Goal: Transaction & Acquisition: Purchase product/service

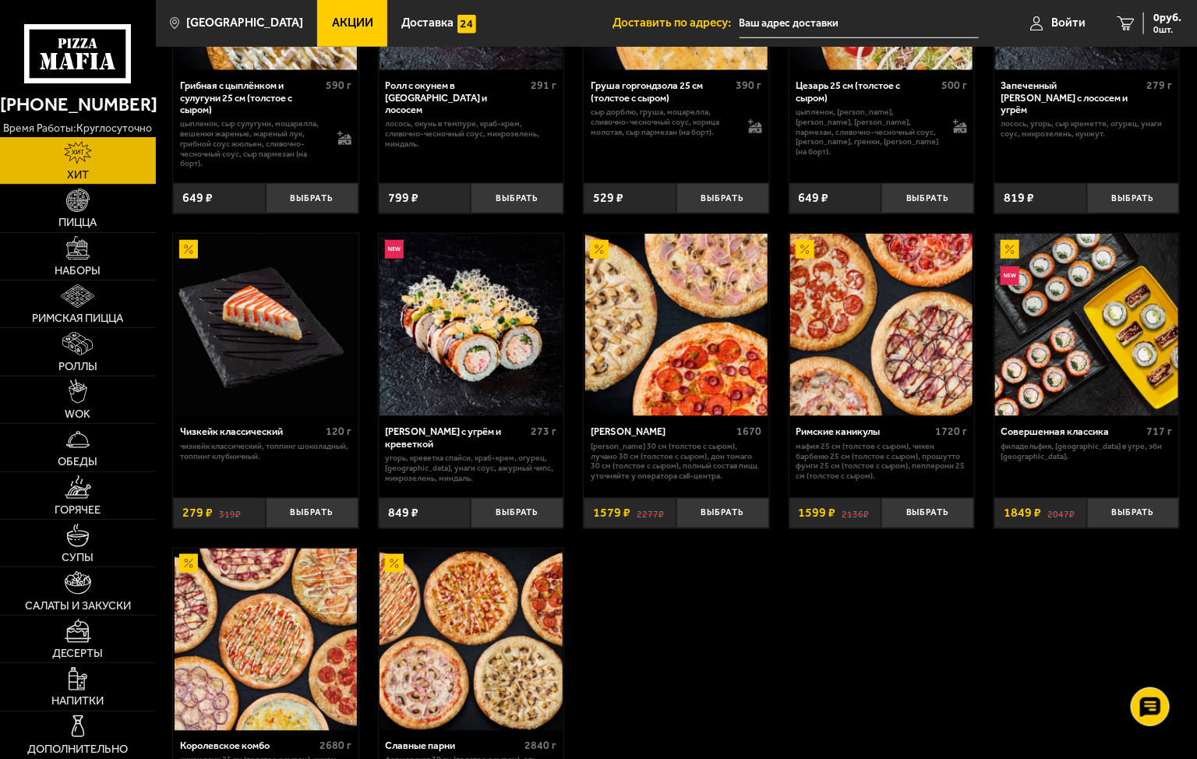
scroll to position [545, 0]
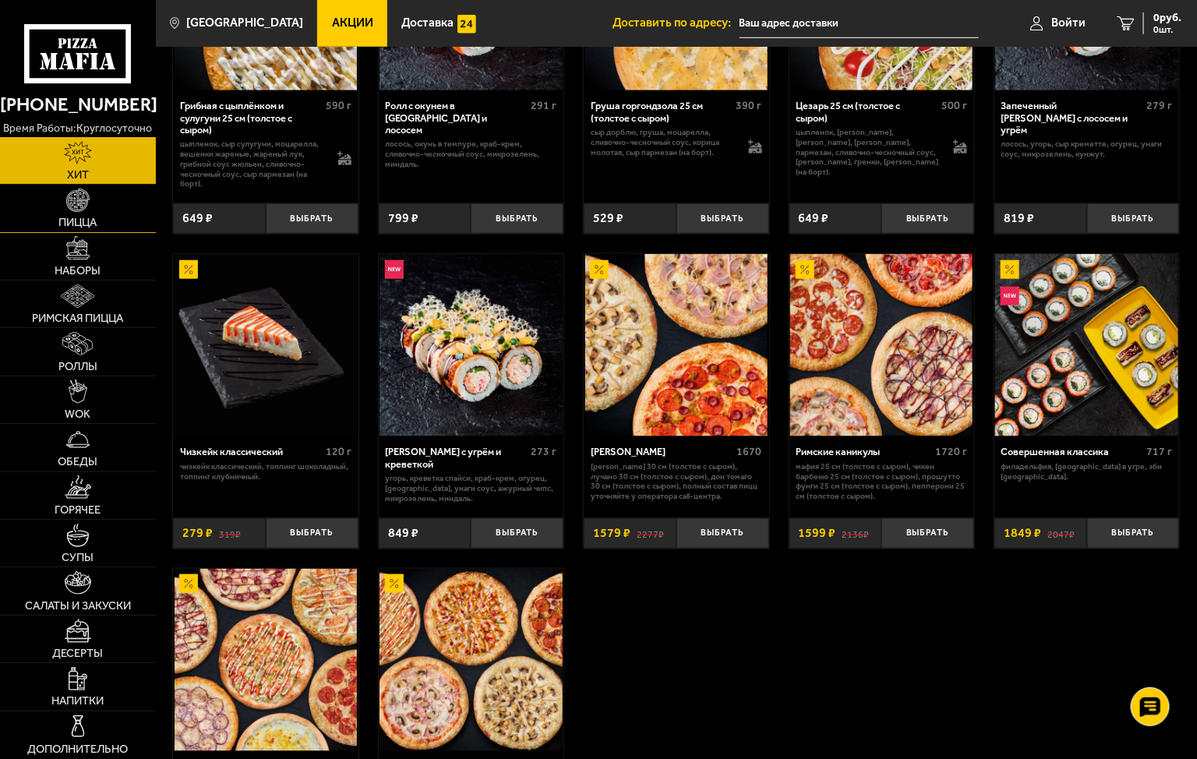
click at [84, 217] on span "Пицца" at bounding box center [77, 223] width 38 height 12
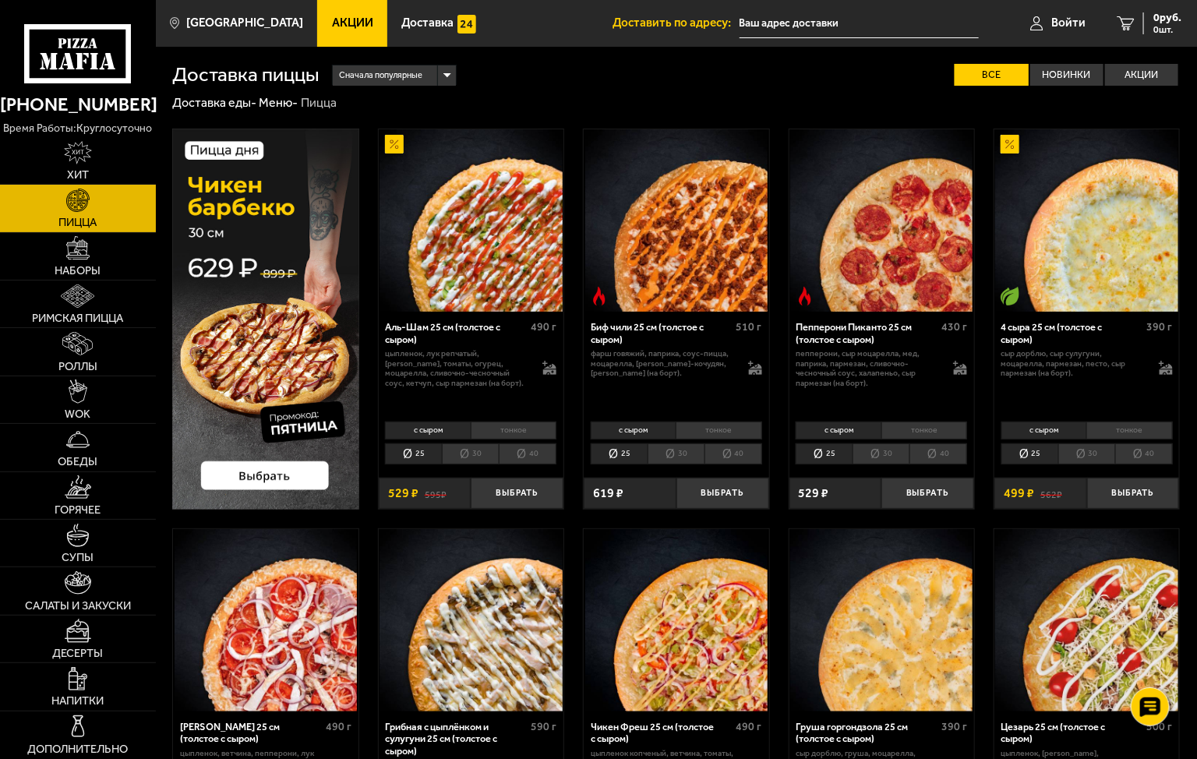
click at [951, 452] on li "40" at bounding box center [938, 454] width 58 height 22
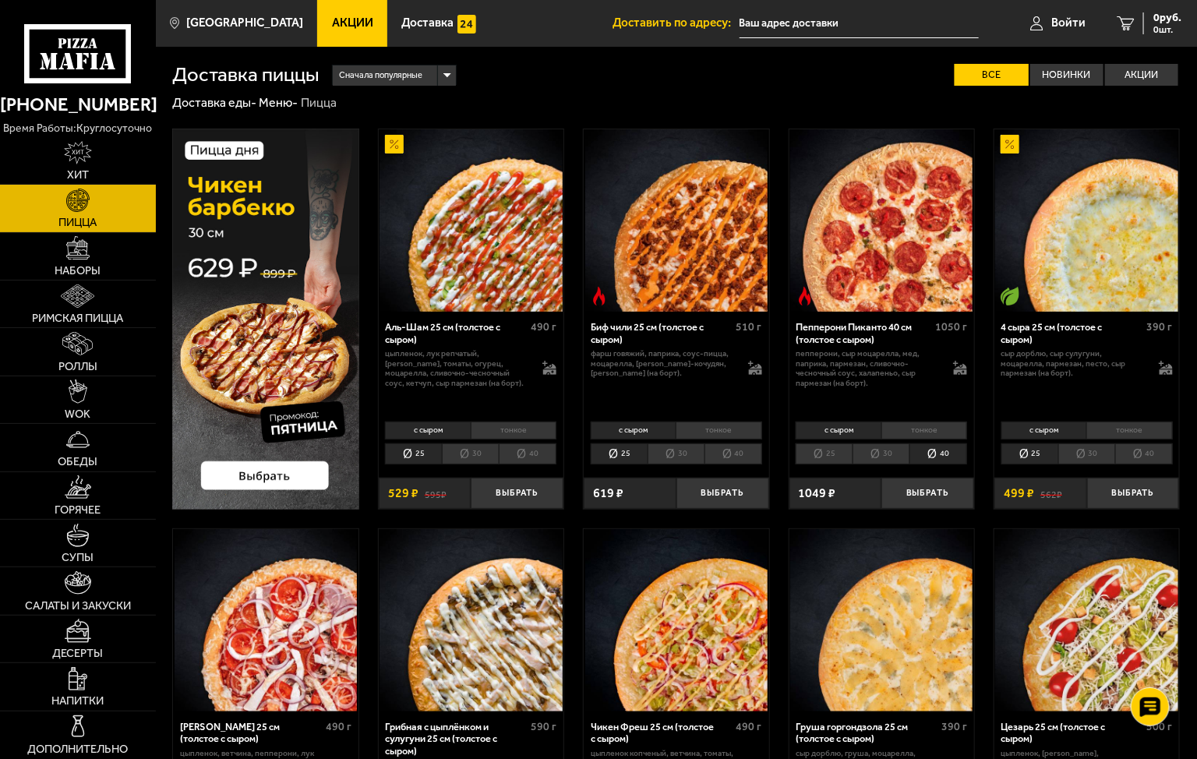
click at [908, 428] on li "тонкое" at bounding box center [924, 430] width 86 height 18
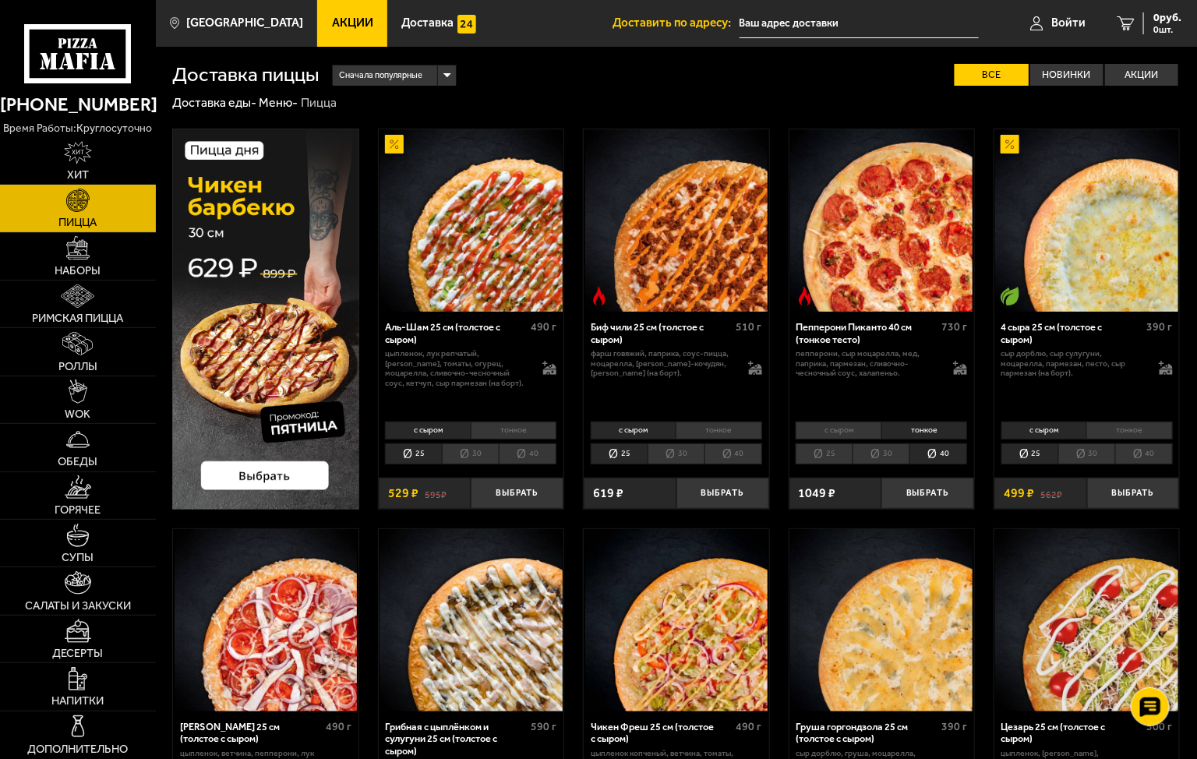
click at [847, 431] on li "с сыром" at bounding box center [837, 430] width 85 height 18
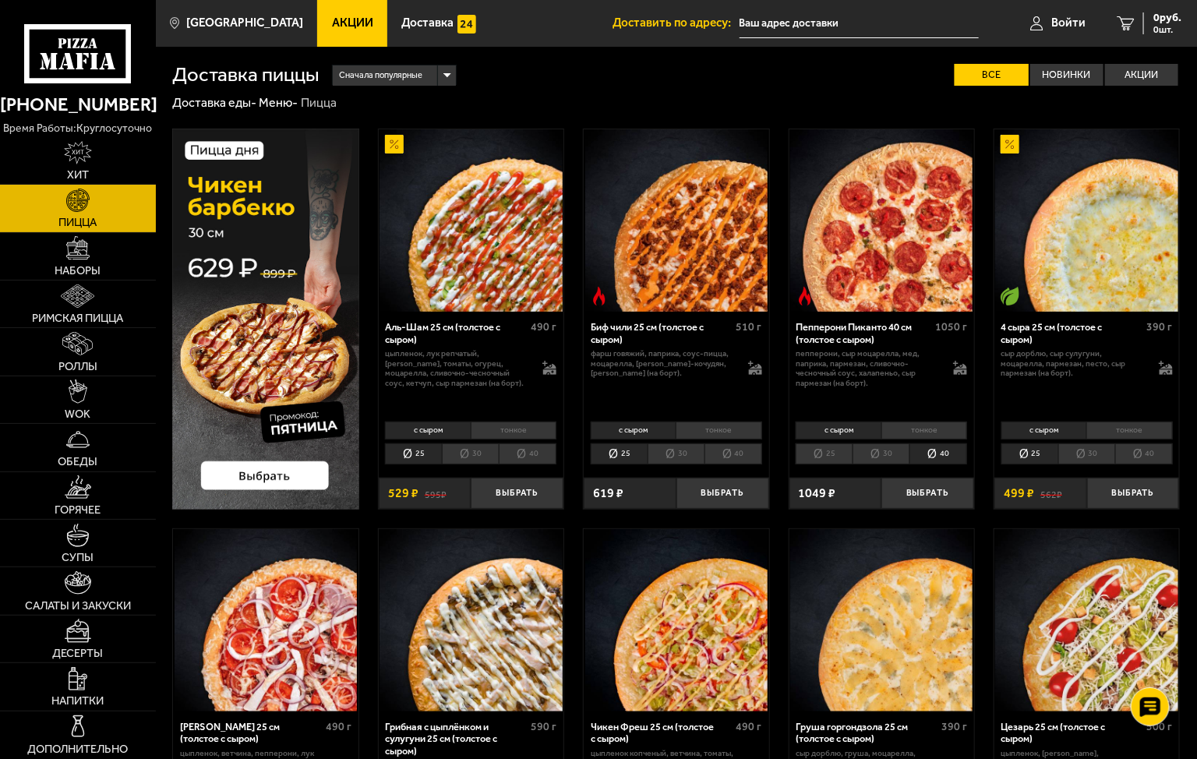
click at [901, 427] on li "тонкое" at bounding box center [924, 430] width 86 height 18
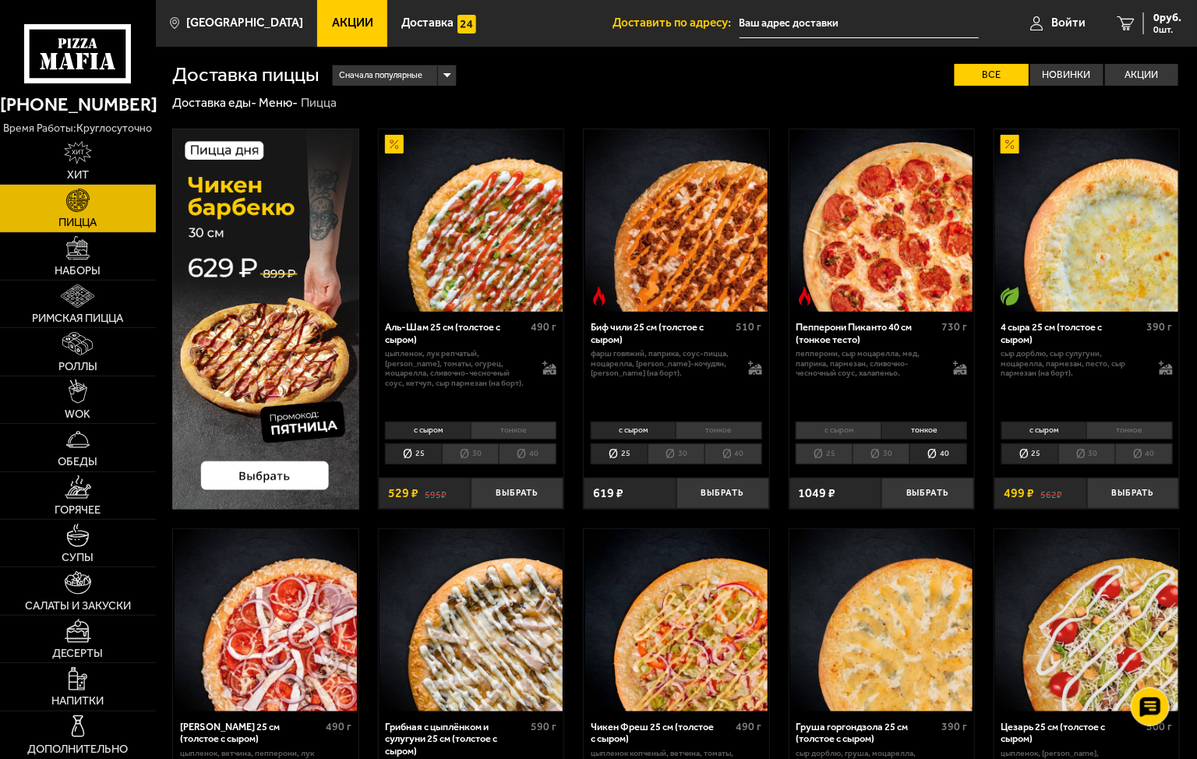
click at [825, 429] on li "с сыром" at bounding box center [837, 430] width 85 height 18
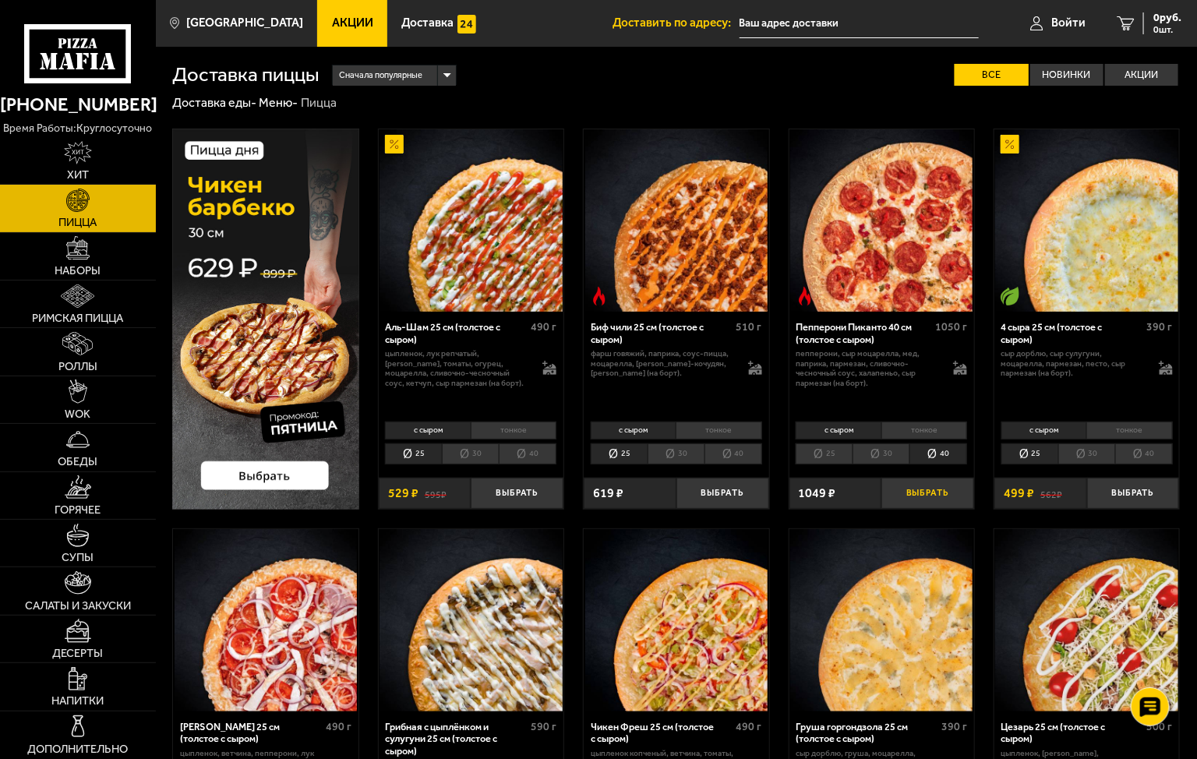
click at [922, 489] on button "Выбрать" at bounding box center [927, 493] width 93 height 30
click at [1153, 25] on span "1 шт." at bounding box center [1157, 29] width 47 height 9
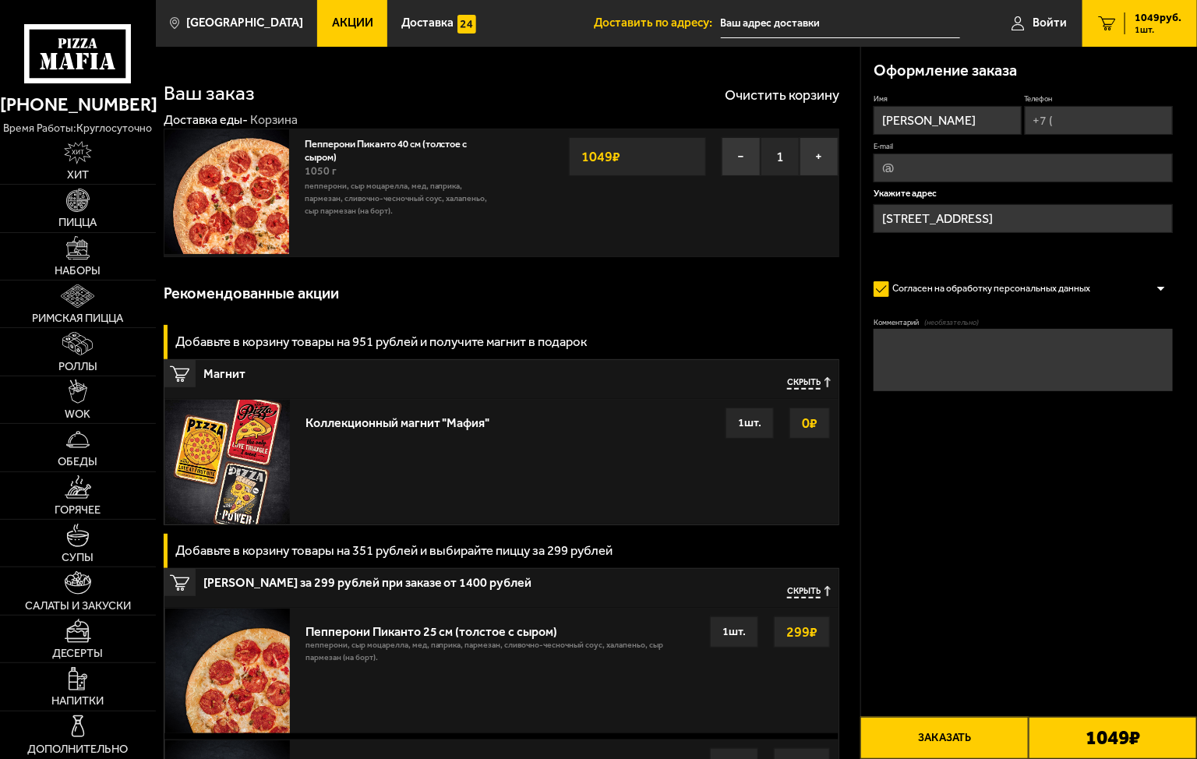
click at [1073, 287] on label "Согласен на обработку персональных данных" at bounding box center [987, 289] width 229 height 25
click at [0, 0] on input "Согласен на обработку персональных данных" at bounding box center [0, 0] width 0 height 0
click at [1073, 287] on label "Согласен на обработку персональных данных" at bounding box center [987, 289] width 229 height 25
click at [0, 0] on input "Согласен на обработку персональных данных" at bounding box center [0, 0] width 0 height 0
click at [1161, 290] on div at bounding box center [1160, 289] width 23 height 12
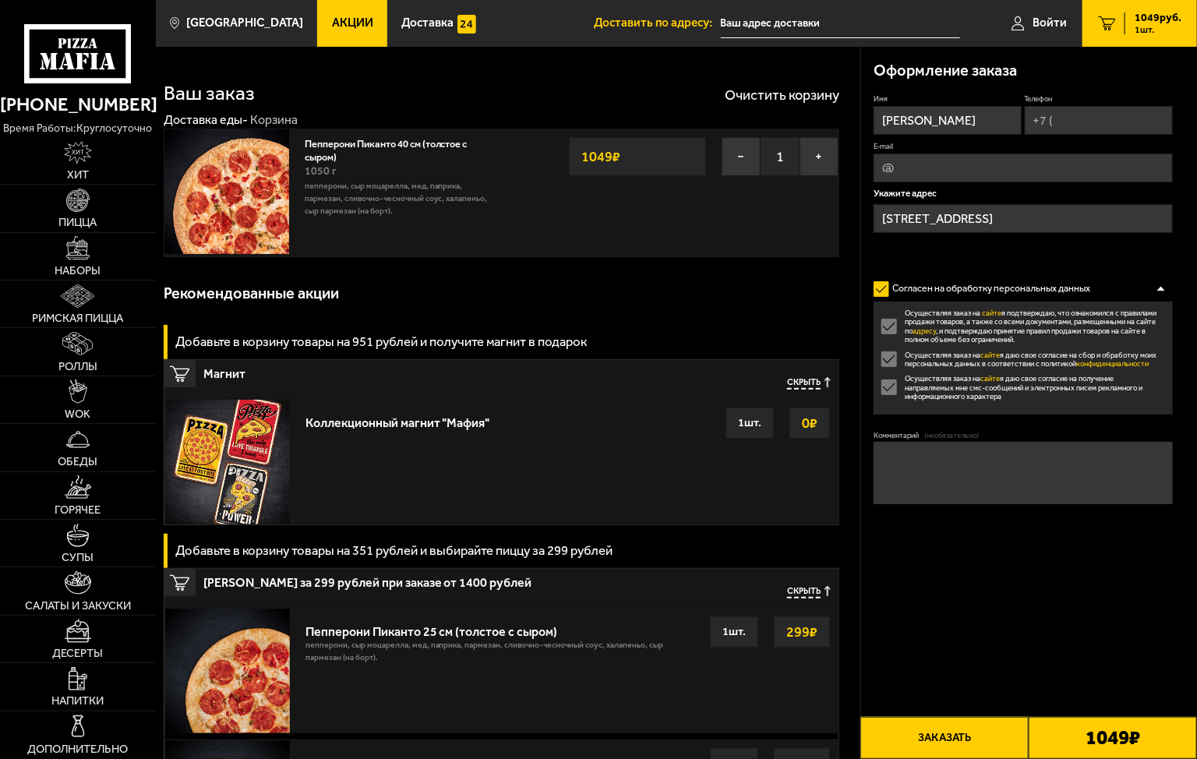
click at [1116, 578] on form "Имя [PERSON_NAME] E-mail Укажите адрес [STREET_ADDRESS] Согласен на обработку п…" at bounding box center [1022, 335] width 299 height 485
click at [1163, 287] on div at bounding box center [1160, 289] width 23 height 12
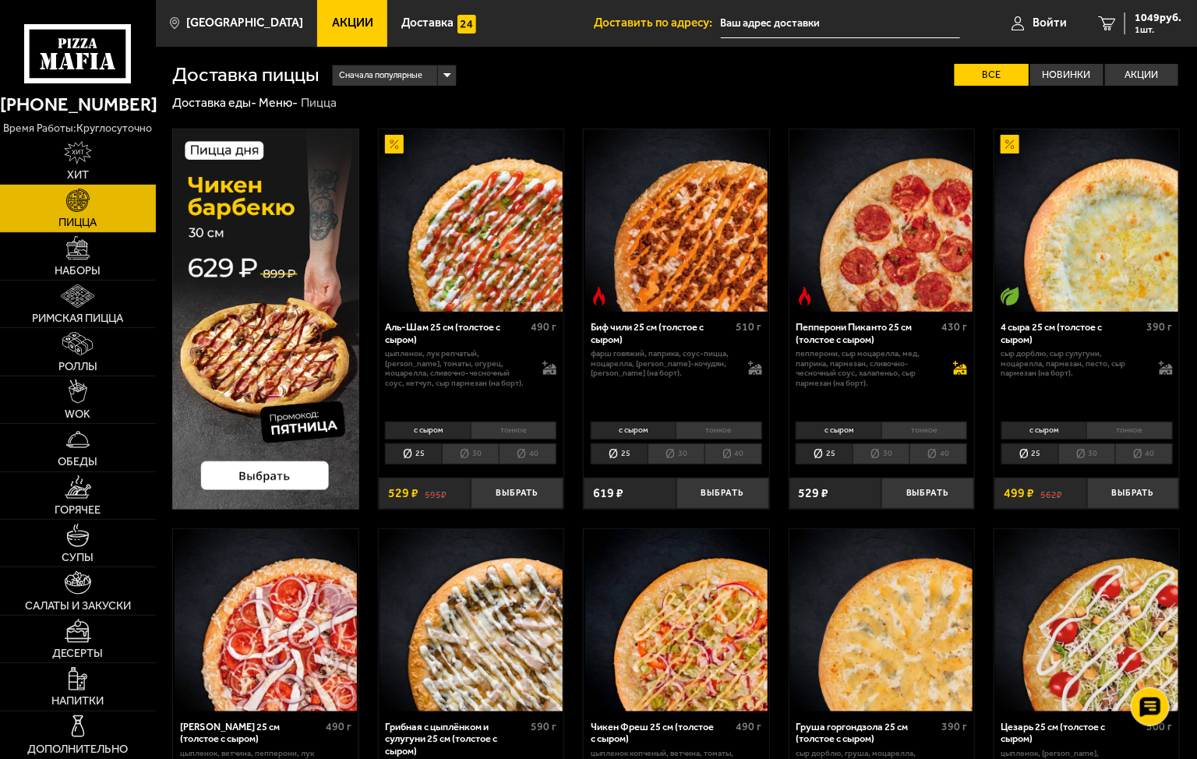
click at [964, 370] on icon at bounding box center [960, 371] width 13 height 5
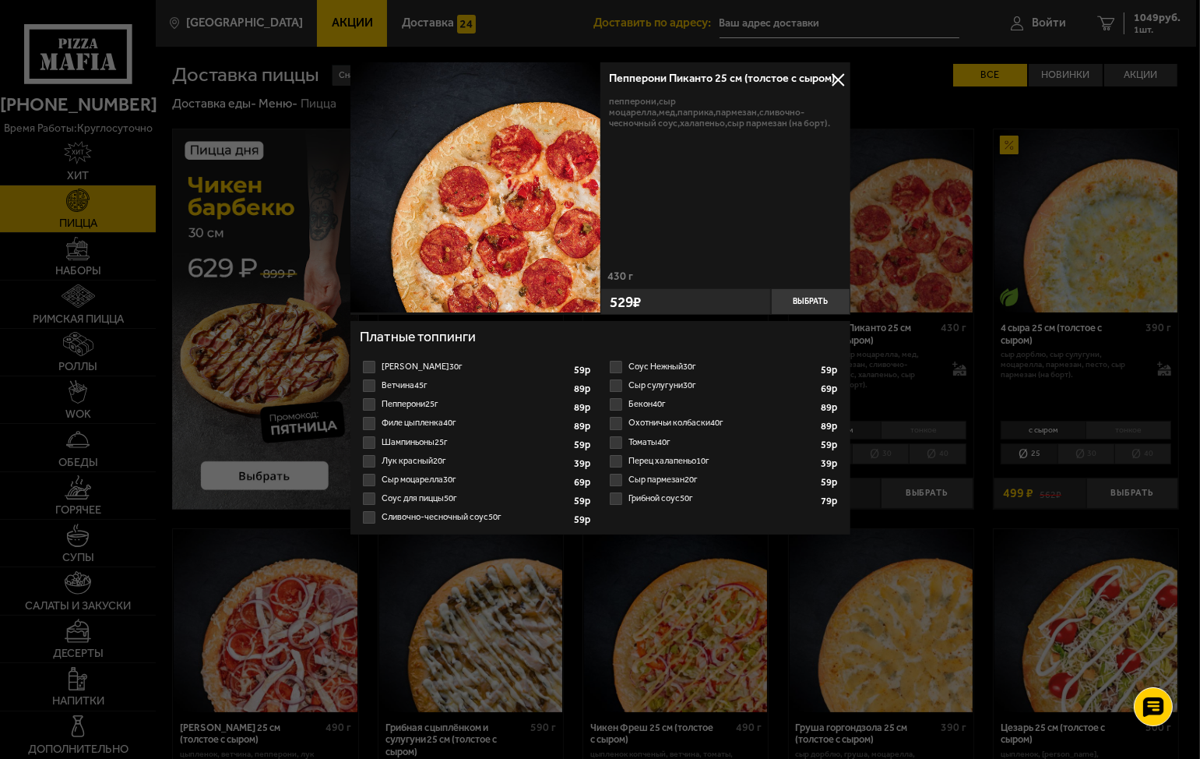
click at [371, 476] on label "Сыр моцарелла 30г 1 2 3 4 5 6 7 8" at bounding box center [477, 480] width 234 height 19
click at [0, 0] on input "Сыр моцарелла 30г 1 2 3 4 5 6 7 8" at bounding box center [0, 0] width 0 height 0
click at [615, 442] on label "Томаты 40г 1" at bounding box center [724, 442] width 234 height 19
click at [0, 0] on input "Томаты 40г 1" at bounding box center [0, 0] width 0 height 0
click at [821, 297] on button "Выбрать" at bounding box center [810, 301] width 79 height 26
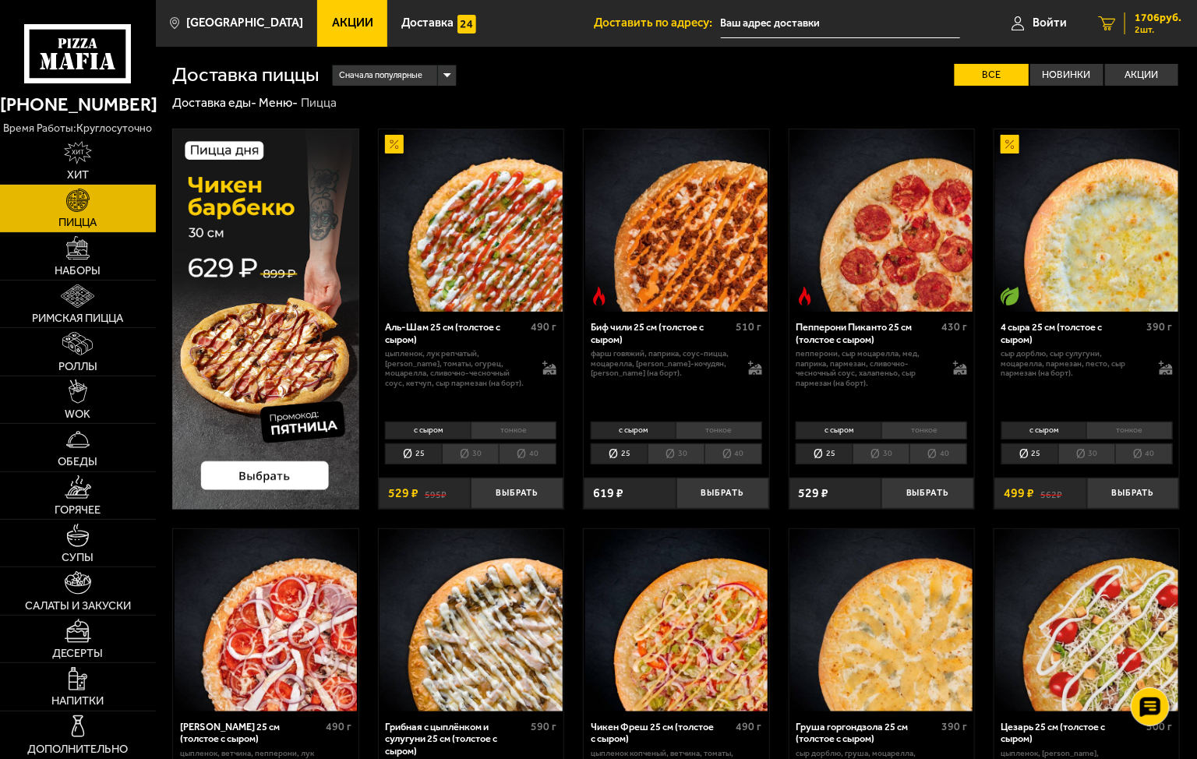
click at [1158, 27] on span "2 шт." at bounding box center [1157, 29] width 47 height 9
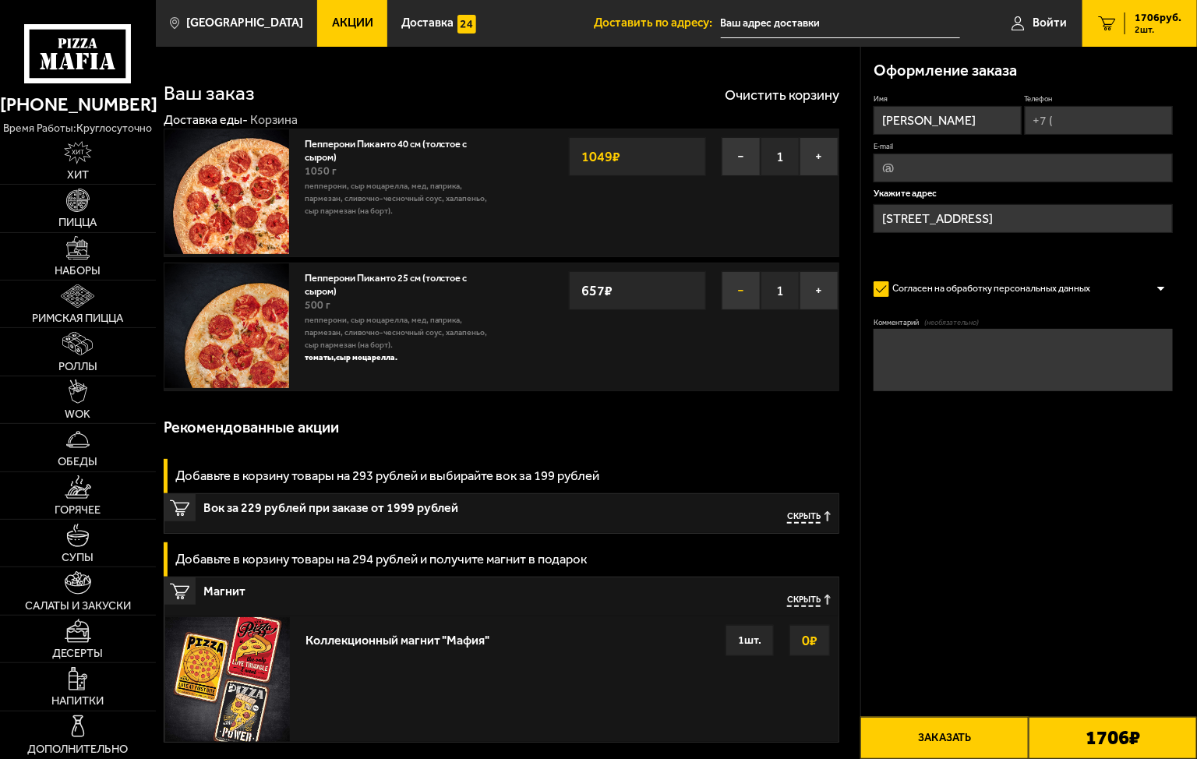
click at [743, 306] on button "−" at bounding box center [740, 290] width 39 height 39
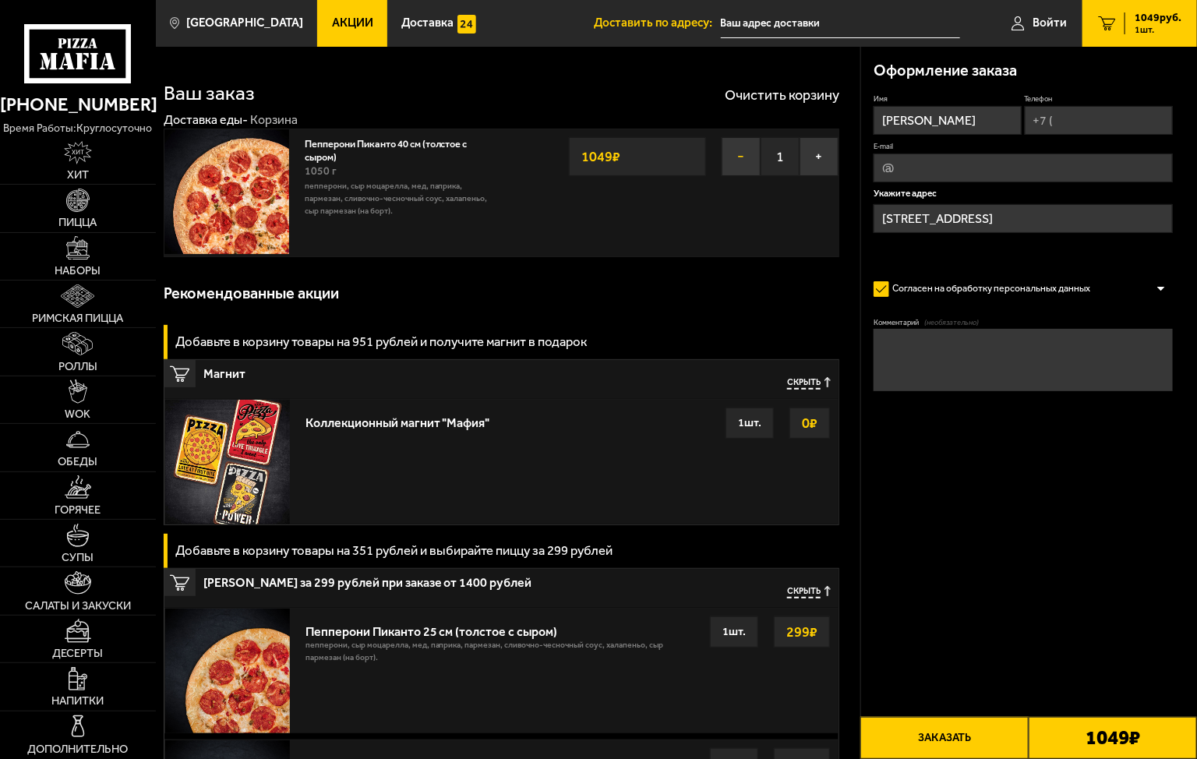
click at [742, 140] on button "−" at bounding box center [740, 156] width 39 height 39
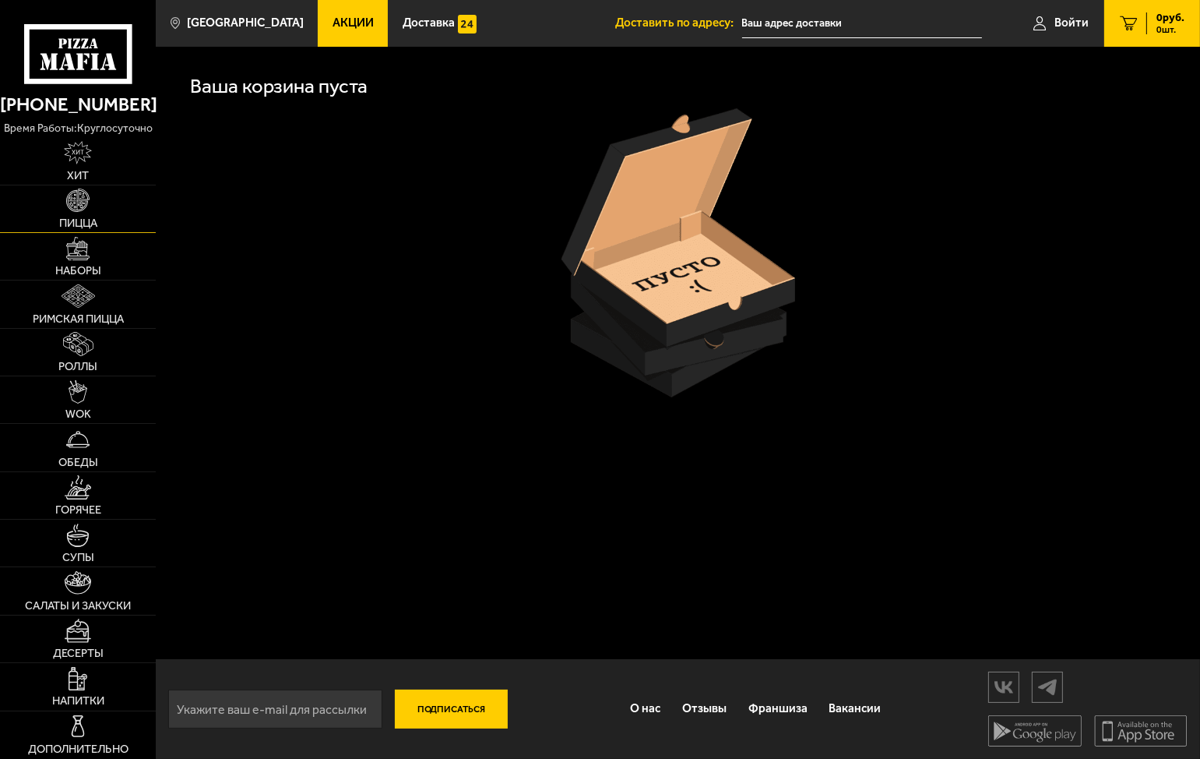
click at [79, 208] on img at bounding box center [77, 200] width 23 height 23
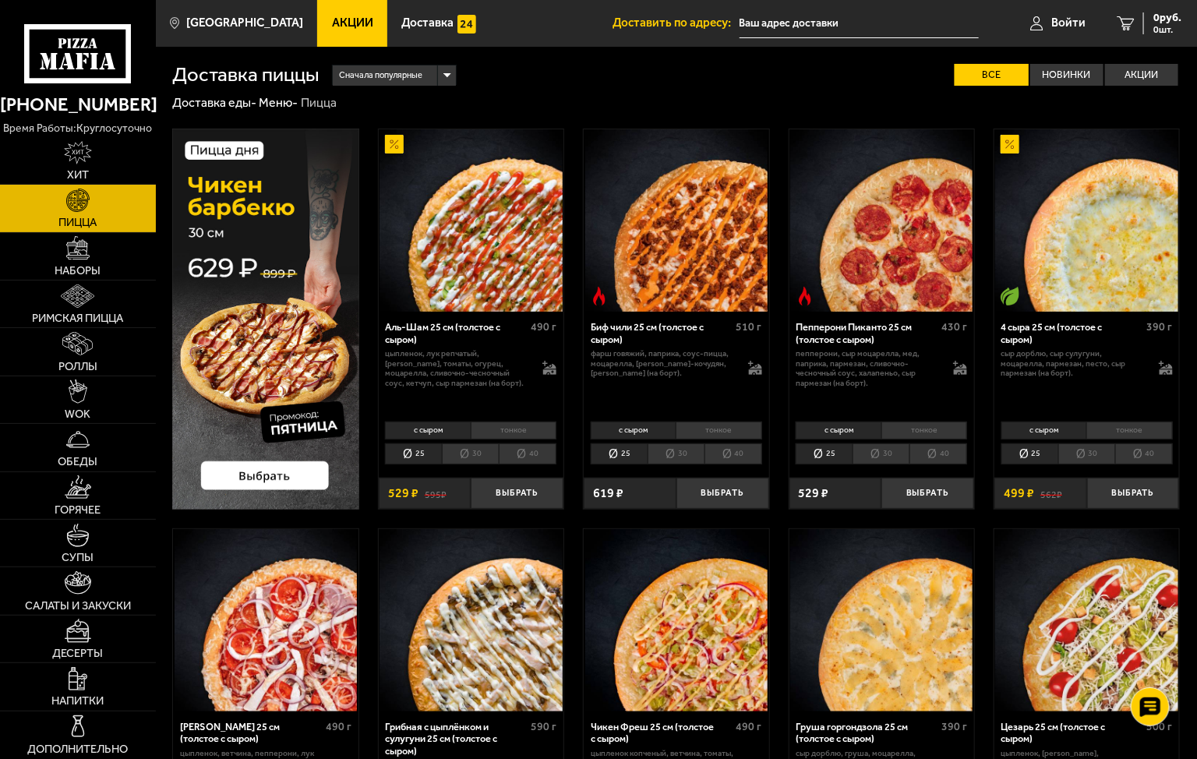
click at [949, 453] on li "40" at bounding box center [938, 454] width 58 height 22
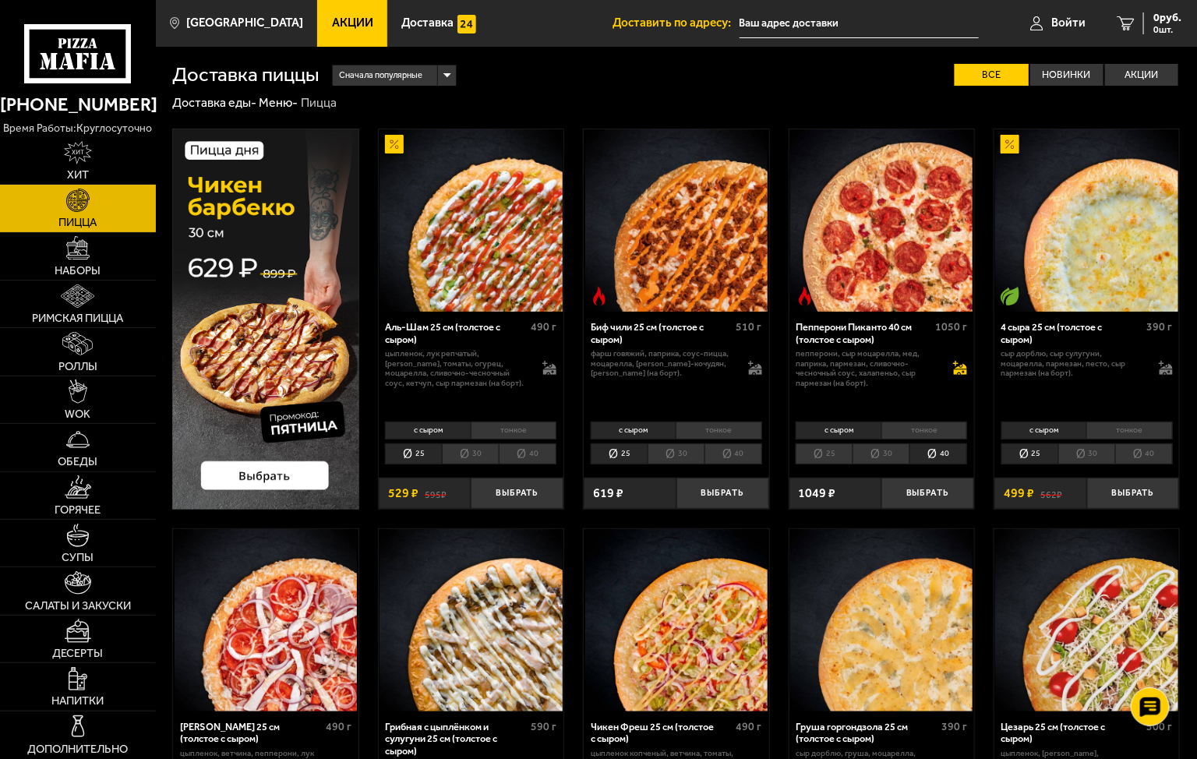
click at [960, 369] on icon at bounding box center [960, 368] width 14 height 14
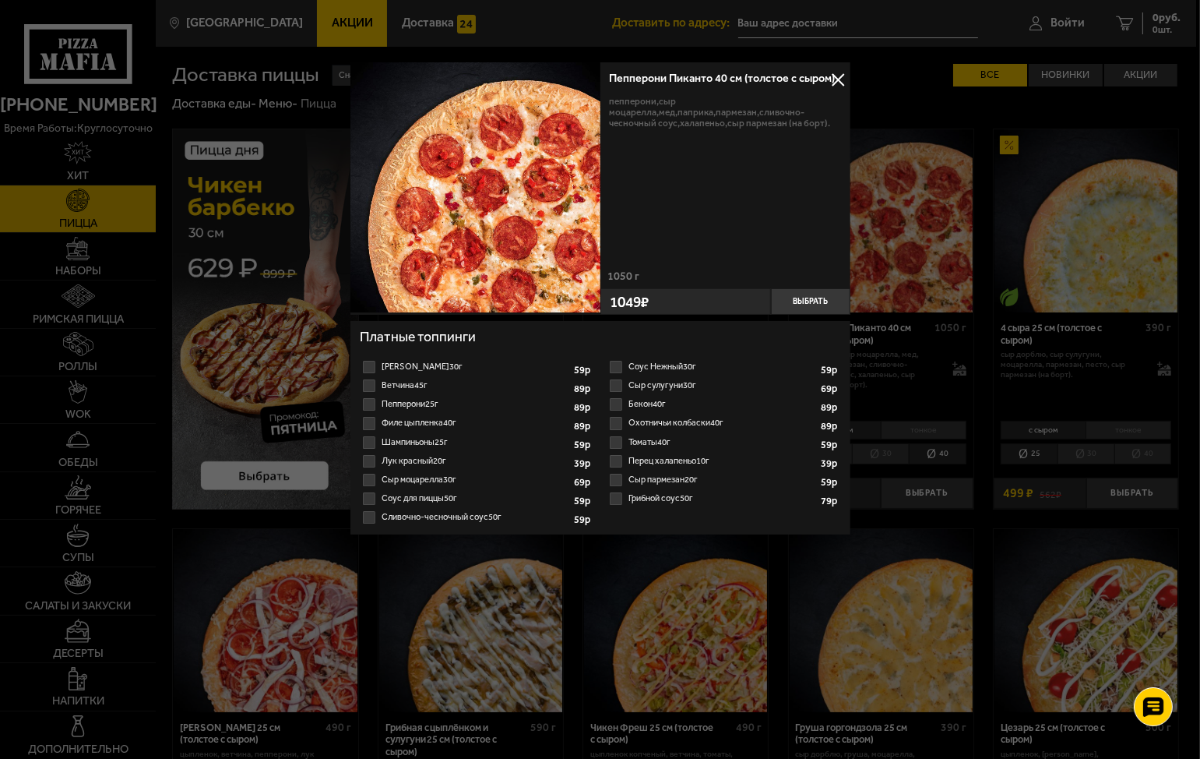
click at [367, 479] on label "Сыр моцарелла 30г 1 2 3 4 5 6 7 8" at bounding box center [477, 480] width 234 height 19
click at [0, 0] on input "Сыр моцарелла 30г 1 2 3 4 5 6 7 8" at bounding box center [0, 0] width 0 height 0
click at [612, 443] on label "Томаты 40г 1" at bounding box center [724, 442] width 234 height 19
click at [0, 0] on input "Томаты 40г 1" at bounding box center [0, 0] width 0 height 0
click at [823, 294] on button "Выбрать" at bounding box center [810, 301] width 79 height 26
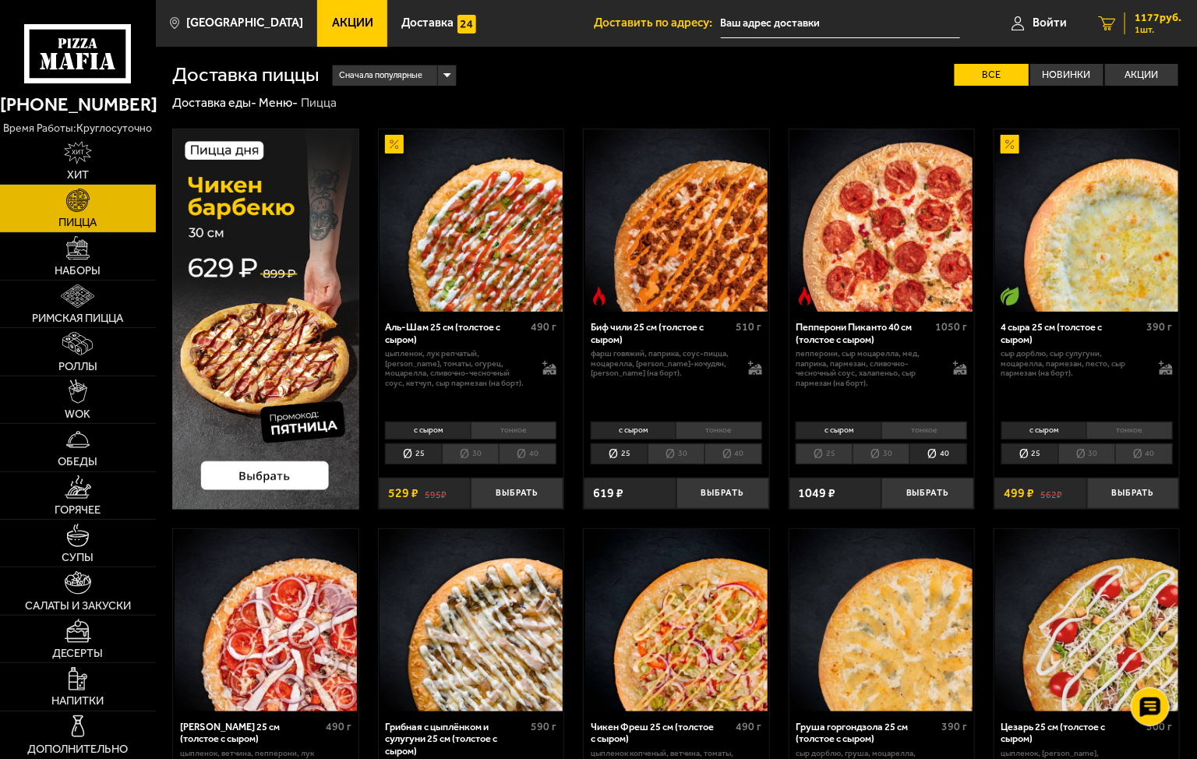
click at [1158, 13] on span "1177 руб." at bounding box center [1157, 17] width 47 height 11
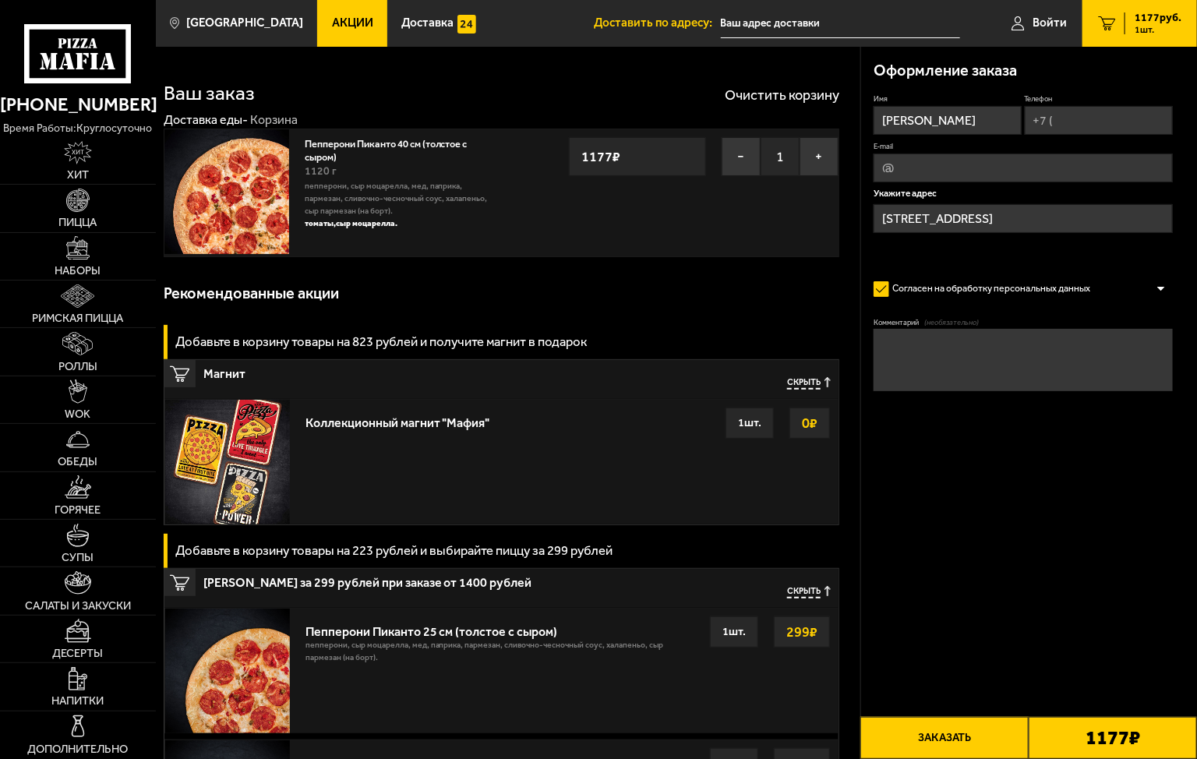
click at [1105, 123] on input "Телефон" at bounding box center [1098, 120] width 148 height 29
type input "[PHONE_NUMBER]"
click at [1031, 164] on input "E-mail" at bounding box center [1022, 168] width 299 height 29
type input "[EMAIL_ADDRESS][DOMAIN_NAME]"
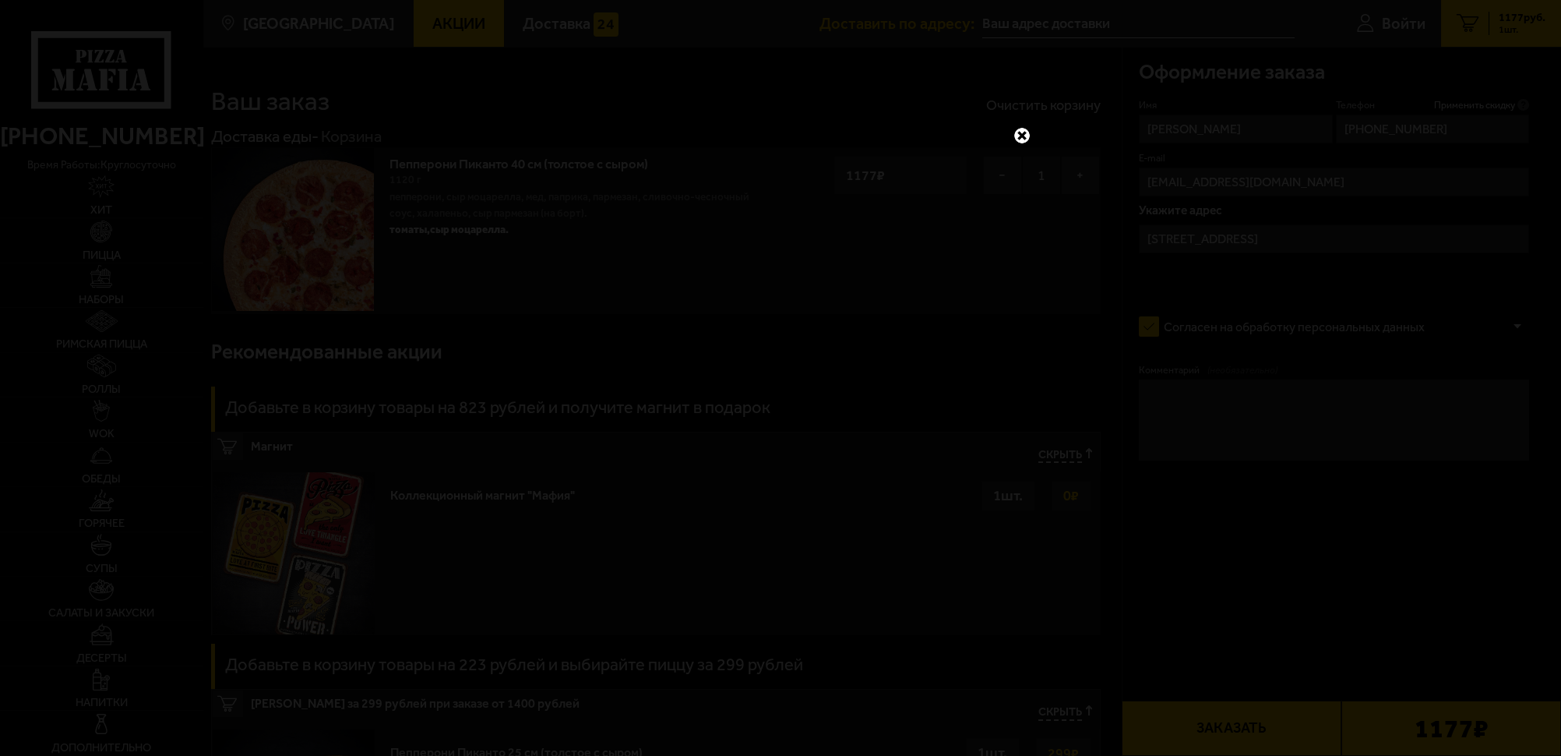
click at [1022, 137] on link at bounding box center [1022, 135] width 20 height 20
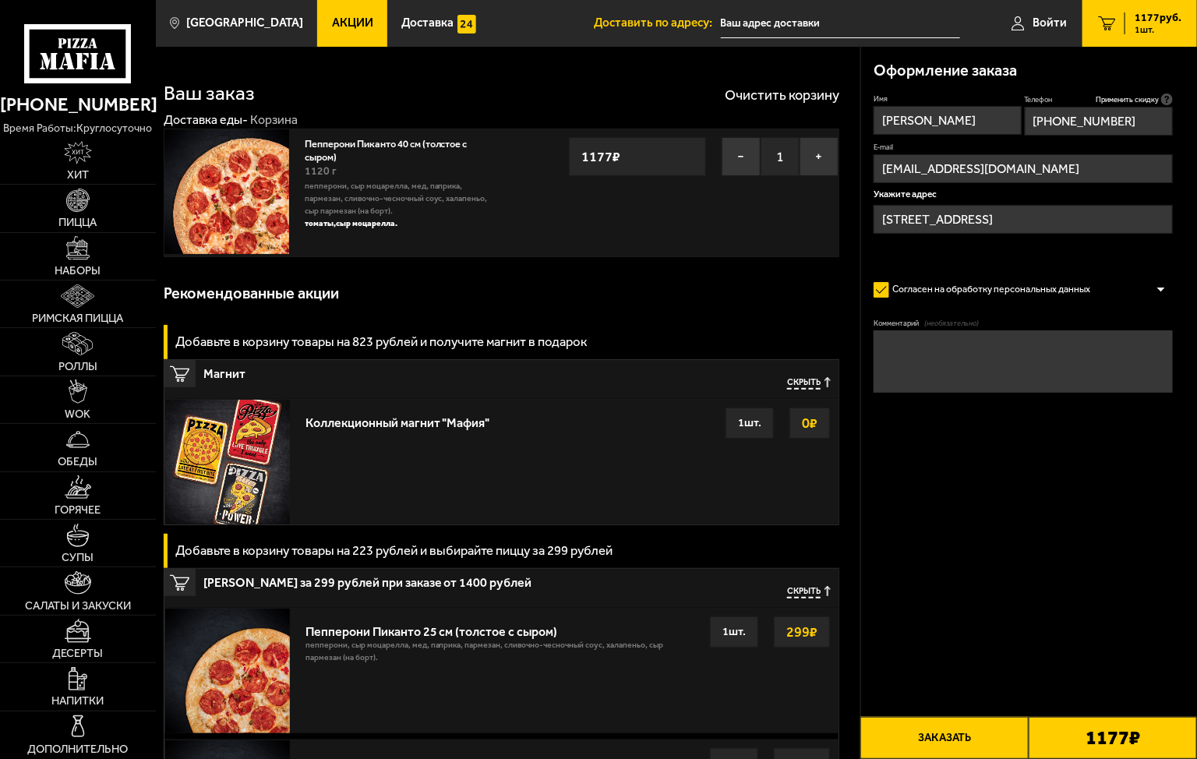
click at [467, 420] on div "Коллекционный магнит "Мафия"" at bounding box center [397, 418] width 185 height 23
click at [738, 421] on div "1 шт." at bounding box center [749, 422] width 48 height 31
click at [802, 421] on strong "0 ₽" at bounding box center [809, 423] width 23 height 30
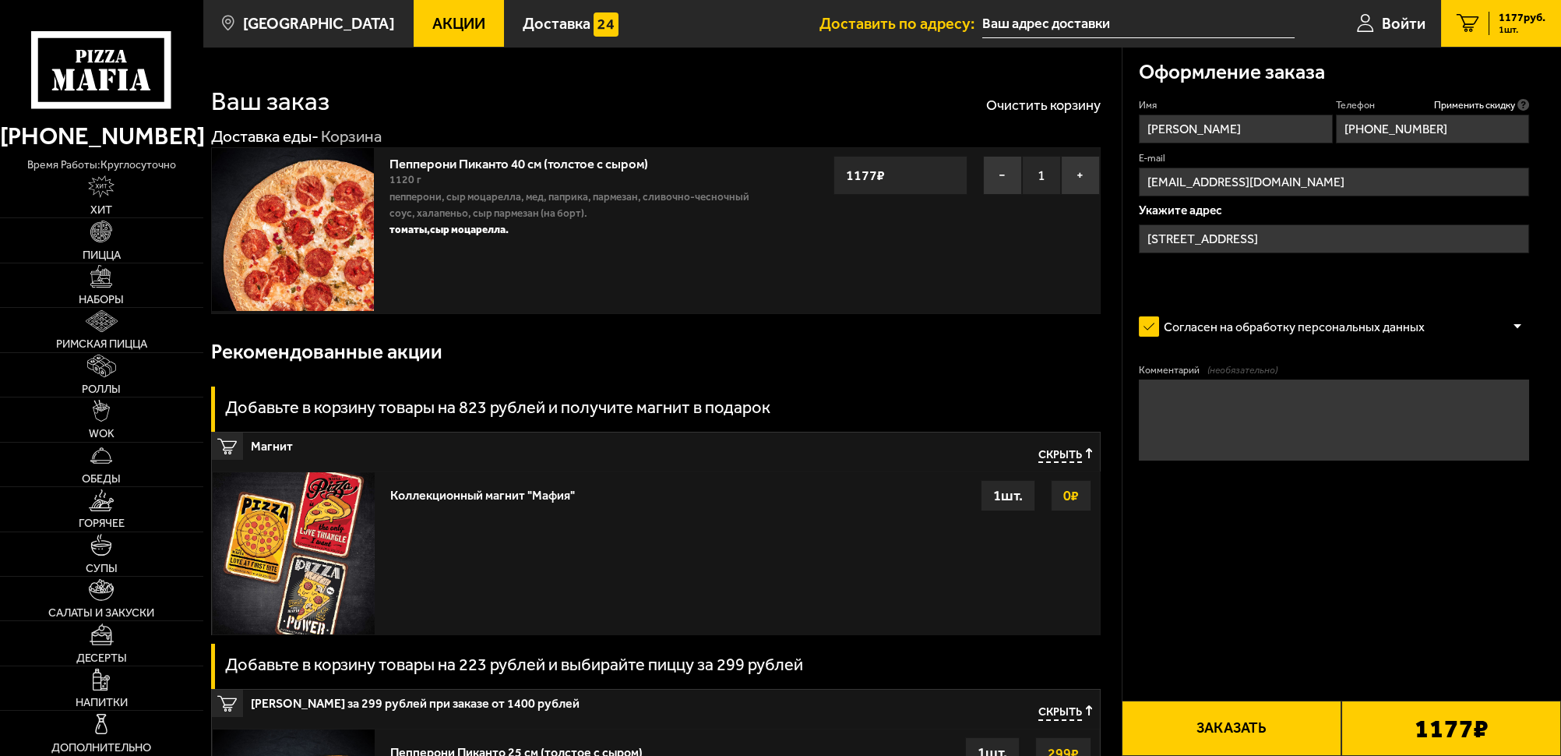
click at [1196, 714] on button "Заказать" at bounding box center [1232, 727] width 220 height 55
click at [1196, 238] on input "[STREET_ADDRESS]" at bounding box center [1334, 238] width 390 height 29
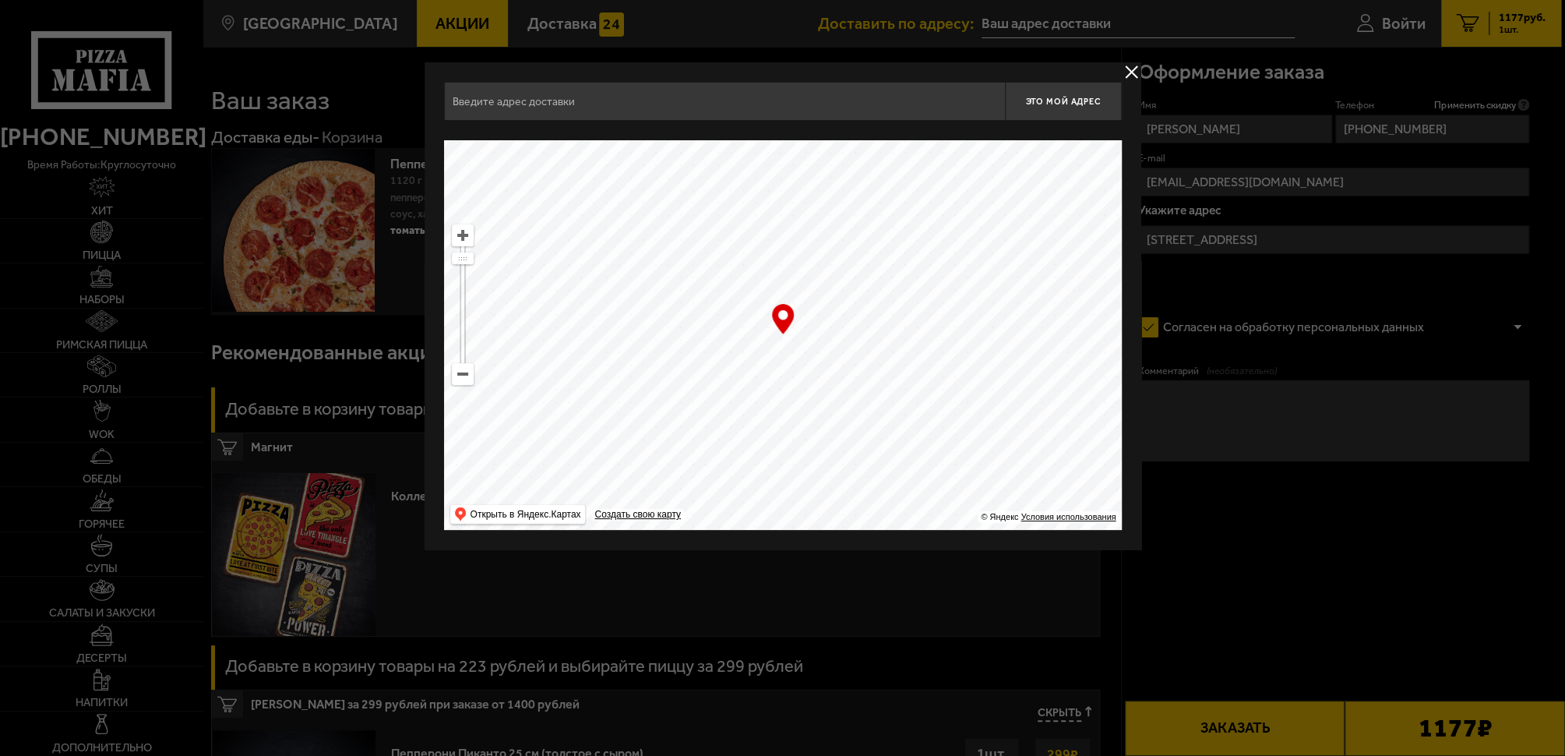
click at [1130, 69] on button "delivery type" at bounding box center [1131, 71] width 19 height 19
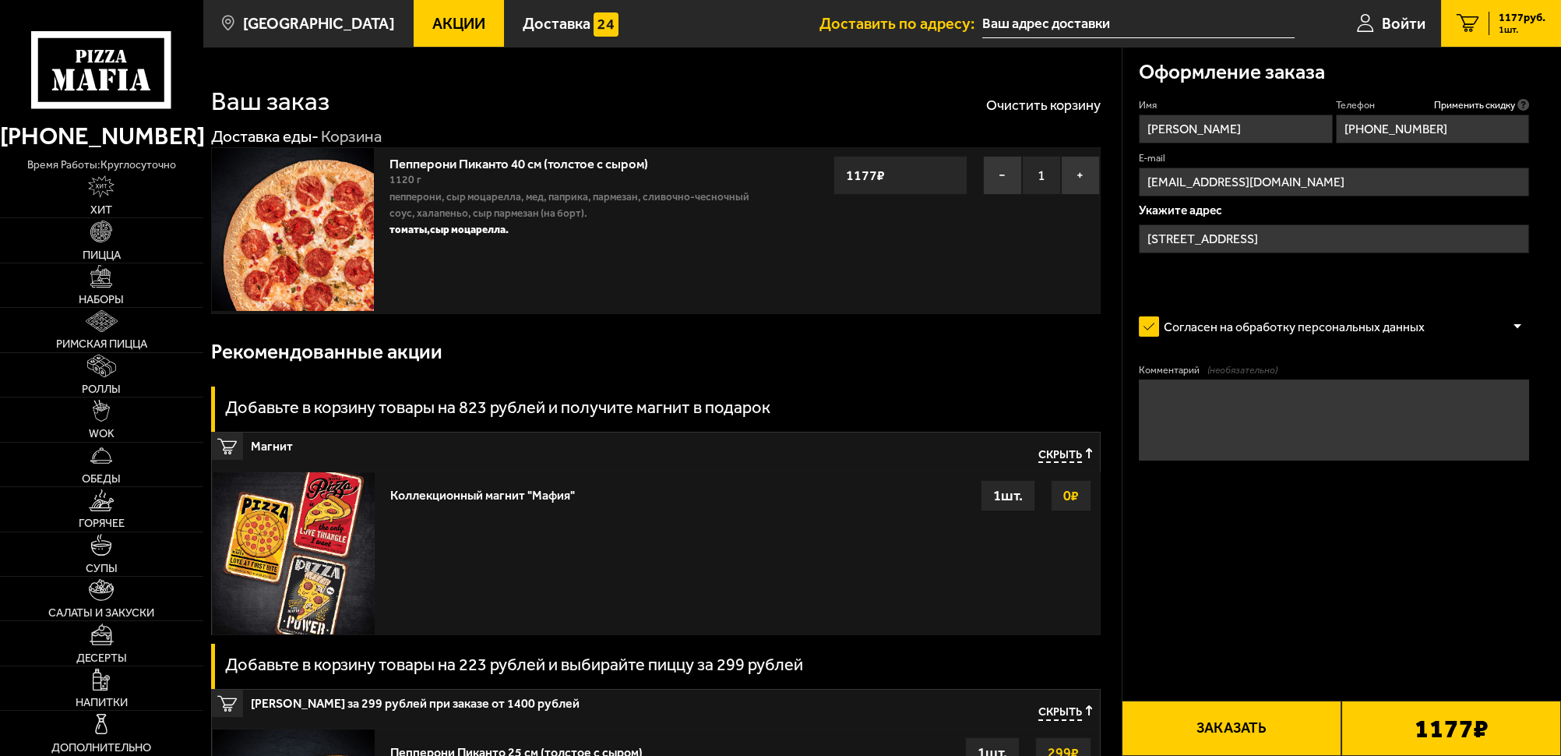
click at [1196, 237] on input "[STREET_ADDRESS]" at bounding box center [1334, 238] width 390 height 29
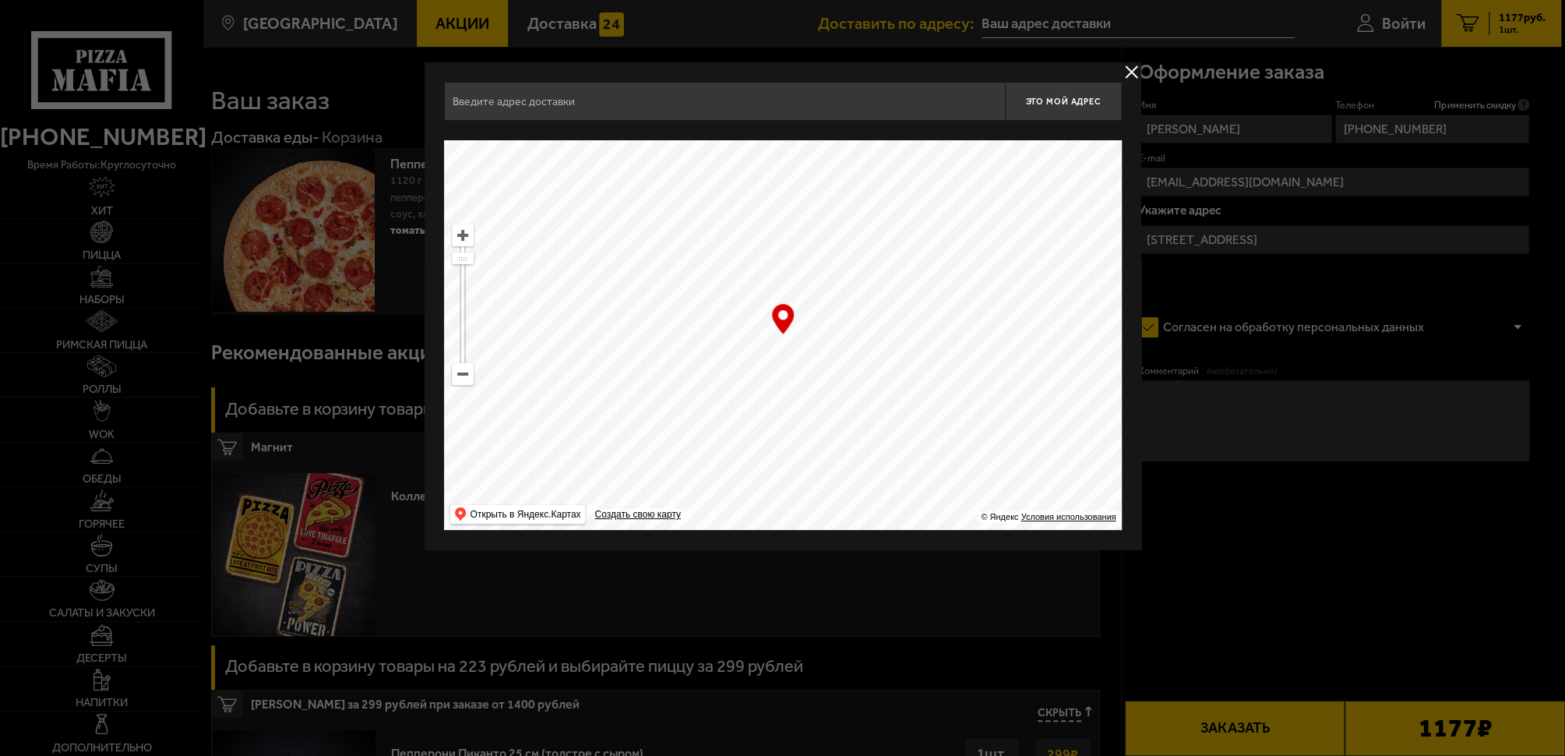
click at [1127, 69] on button "delivery type" at bounding box center [1131, 71] width 19 height 19
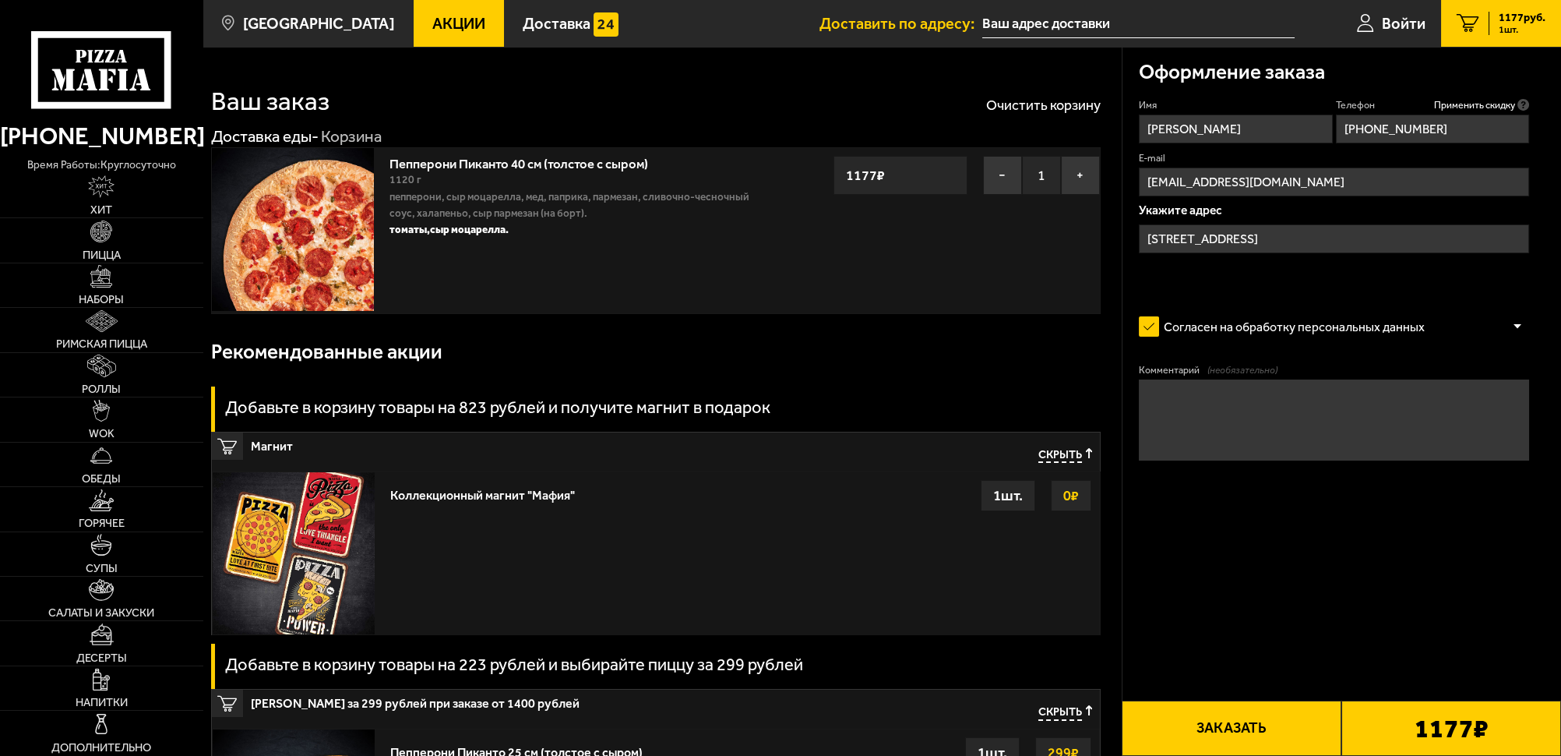
click at [1196, 731] on button "Заказать" at bounding box center [1232, 727] width 220 height 55
click at [1196, 234] on input "[STREET_ADDRESS]" at bounding box center [1334, 238] width 390 height 29
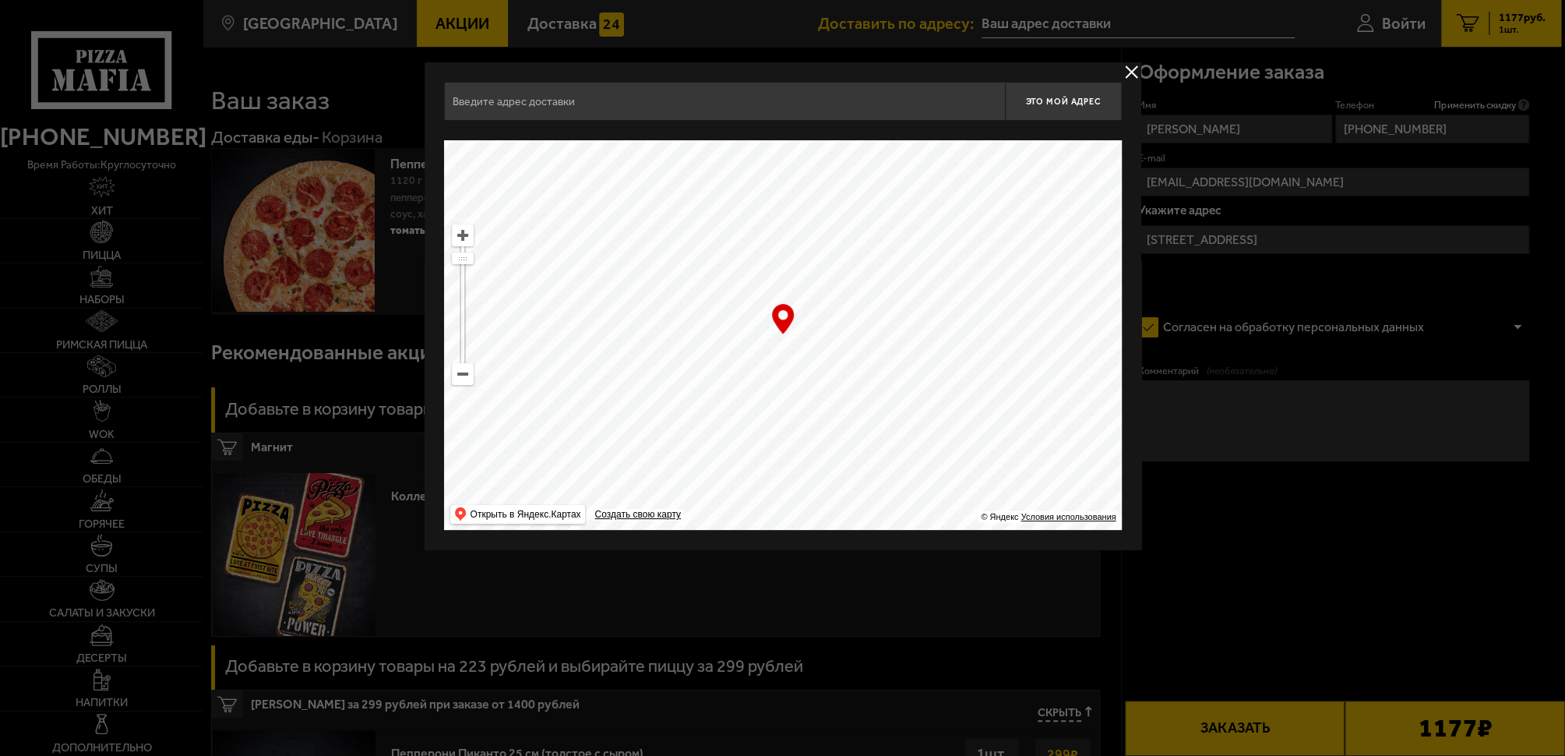
drag, startPoint x: 1005, startPoint y: 242, endPoint x: 666, endPoint y: 498, distance: 424.4
click at [666, 498] on ymaps at bounding box center [783, 335] width 678 height 390
type input "[STREET_ADDRESS]"
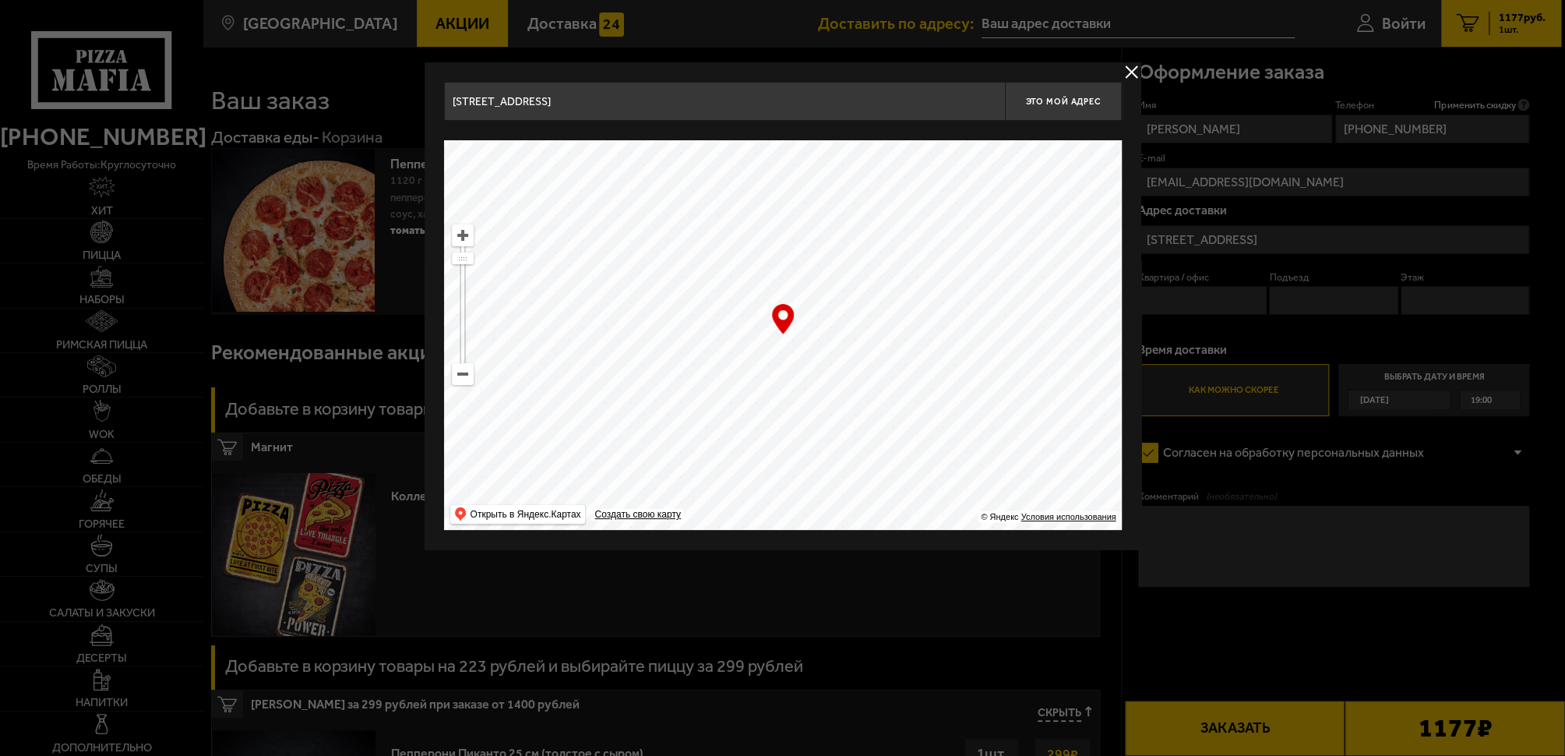
drag, startPoint x: 605, startPoint y: 99, endPoint x: 365, endPoint y: 90, distance: 240.1
click at [365, 90] on main "[GEOGRAPHIC_DATA] Все Акции Доставка Личный кабинет Акции Доставка Доставить по…" at bounding box center [882, 766] width 1358 height 1533
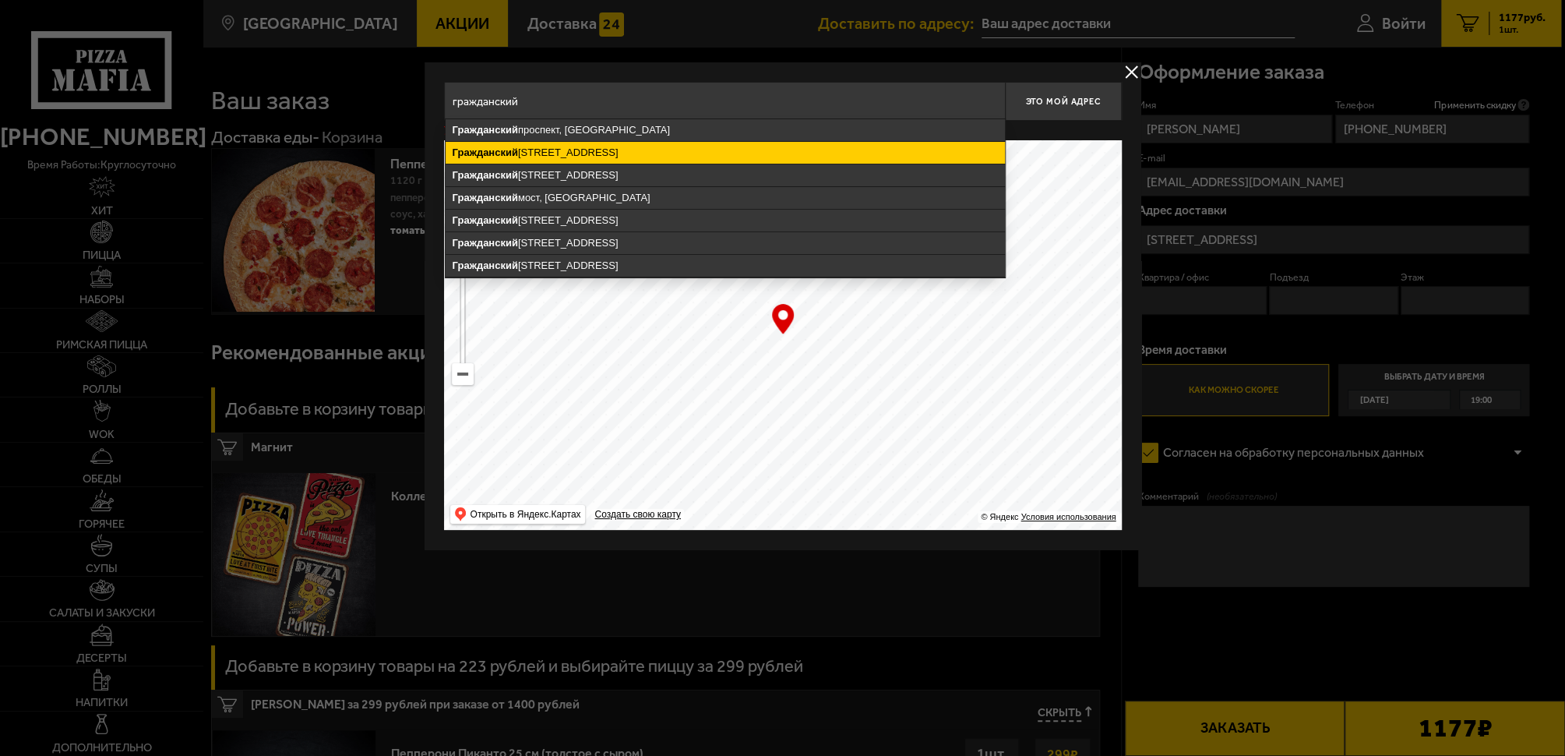
click at [607, 157] on ymaps "[STREET_ADDRESS]" at bounding box center [725, 153] width 559 height 22
type input "[STREET_ADDRESS]"
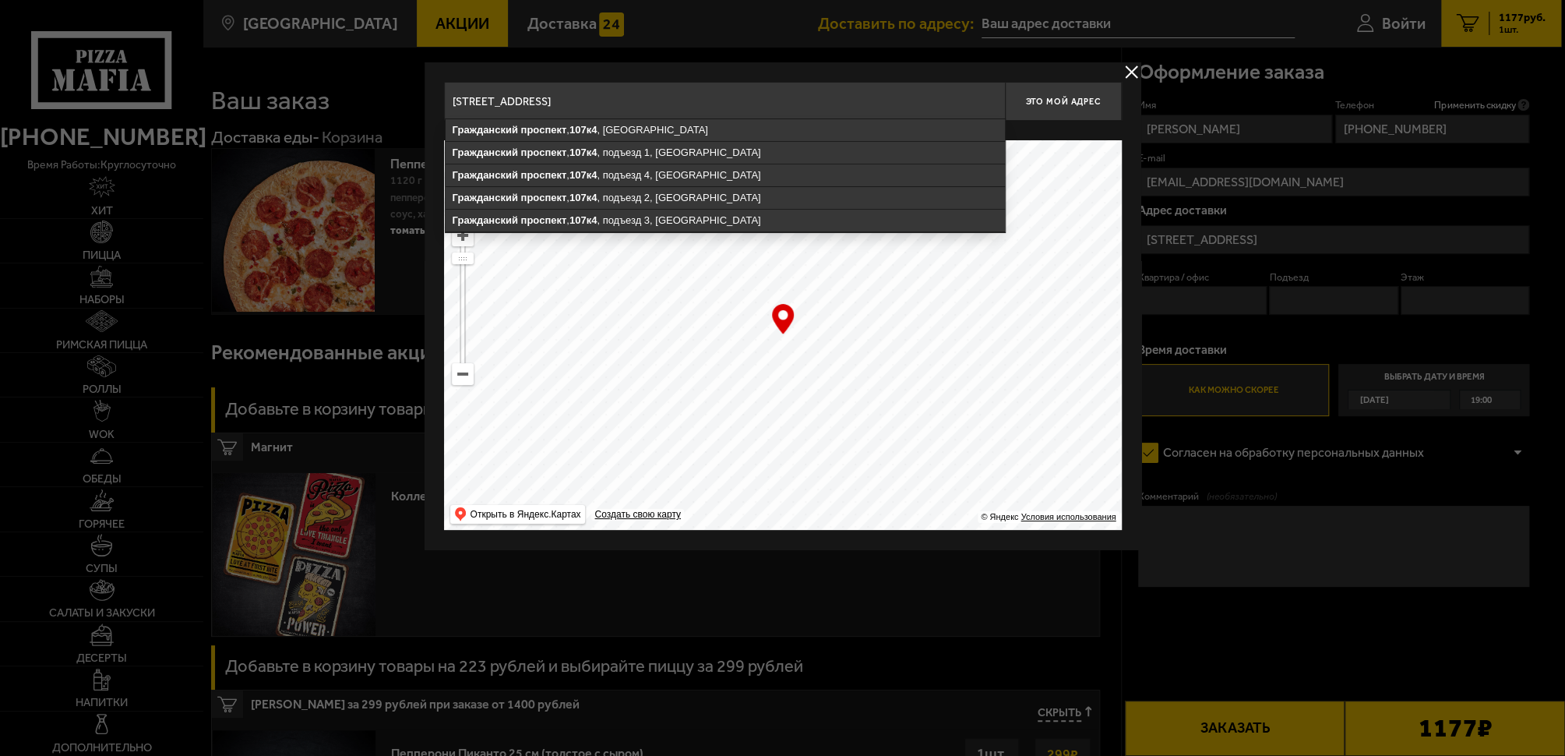
drag, startPoint x: 719, startPoint y: 101, endPoint x: 672, endPoint y: 100, distance: 46.7
click at [672, 100] on input "[STREET_ADDRESS]" at bounding box center [724, 101] width 561 height 39
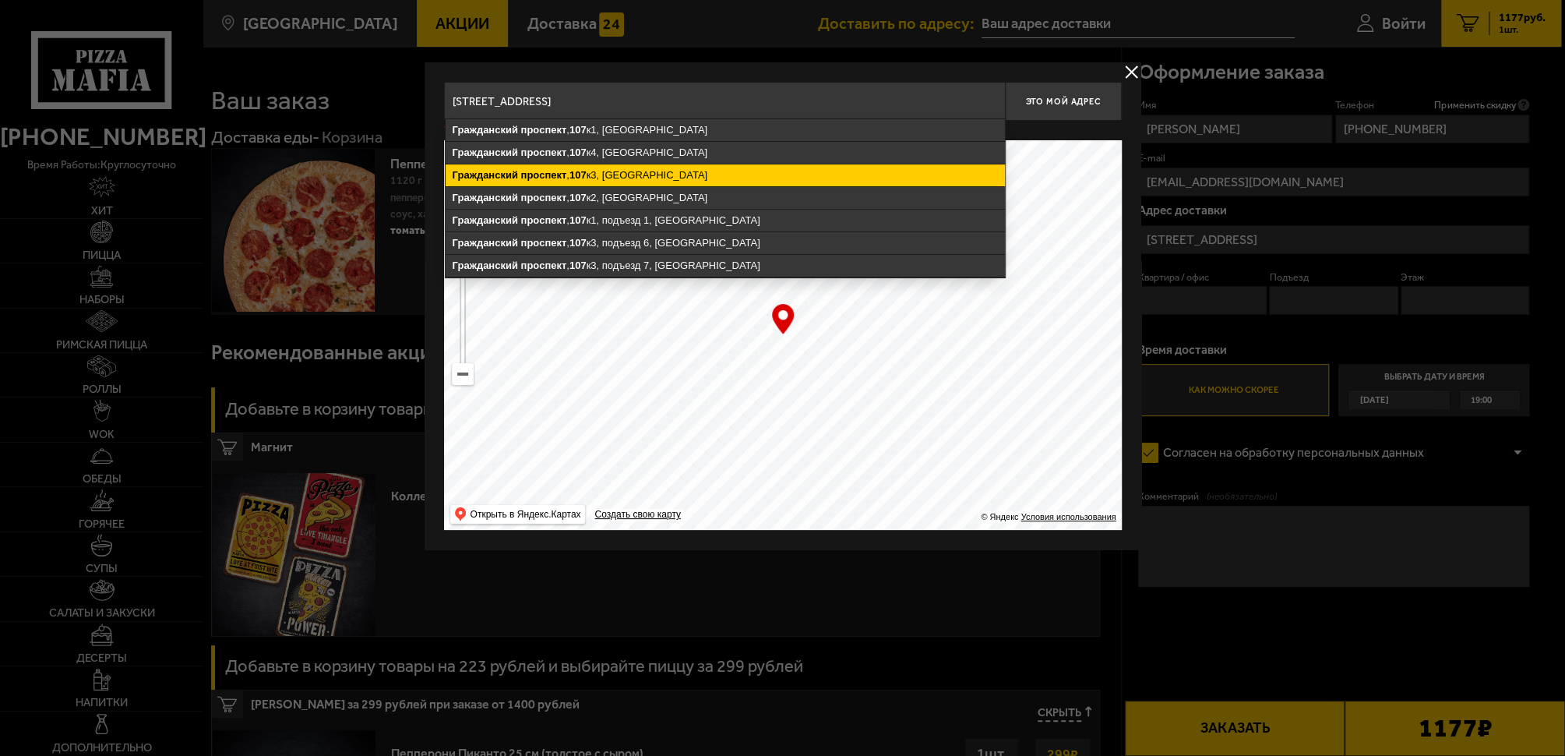
click at [676, 177] on ymaps "[STREET_ADDRESS]" at bounding box center [725, 175] width 559 height 22
type input "[STREET_ADDRESS]"
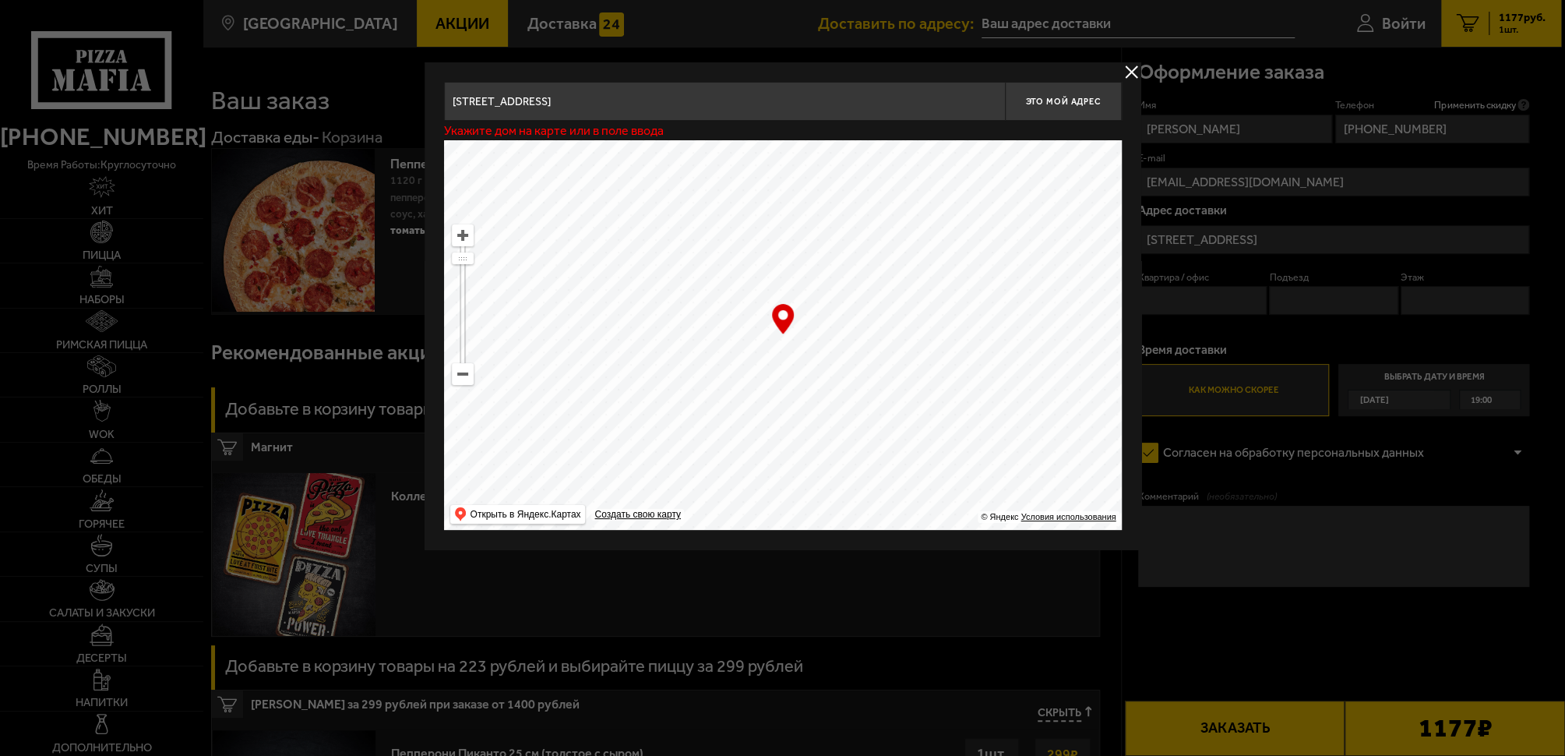
type input "[STREET_ADDRESS]"
click at [1059, 99] on span "Это мой адрес" at bounding box center [1062, 102] width 75 height 10
type input "[STREET_ADDRESS]"
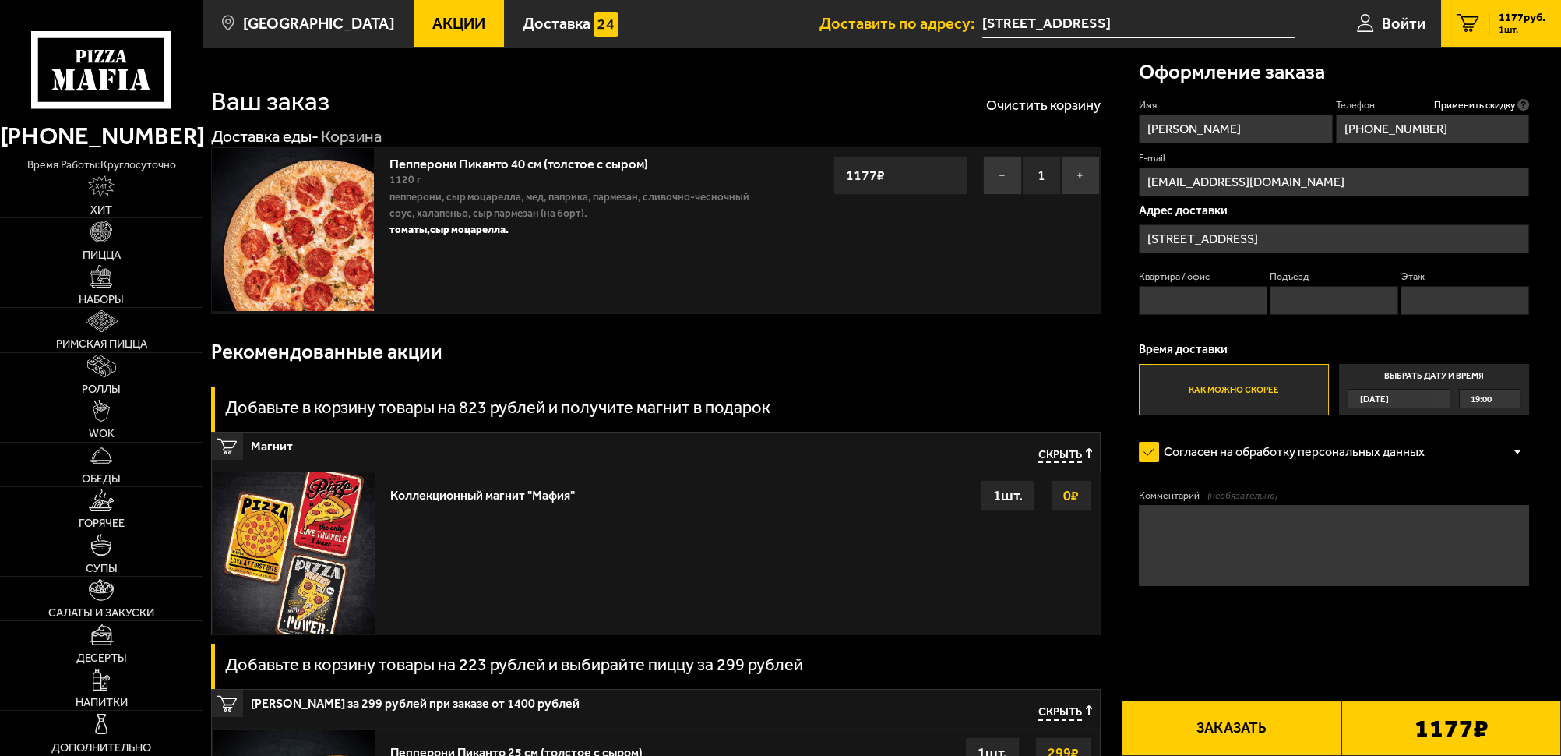
click at [1196, 299] on input "Квартира / офис" at bounding box center [1203, 300] width 129 height 29
type input "6"
click at [1196, 298] on input "Подъезд" at bounding box center [1334, 300] width 129 height 29
type input "1"
click at [1196, 305] on input "Этаж" at bounding box center [1465, 300] width 129 height 29
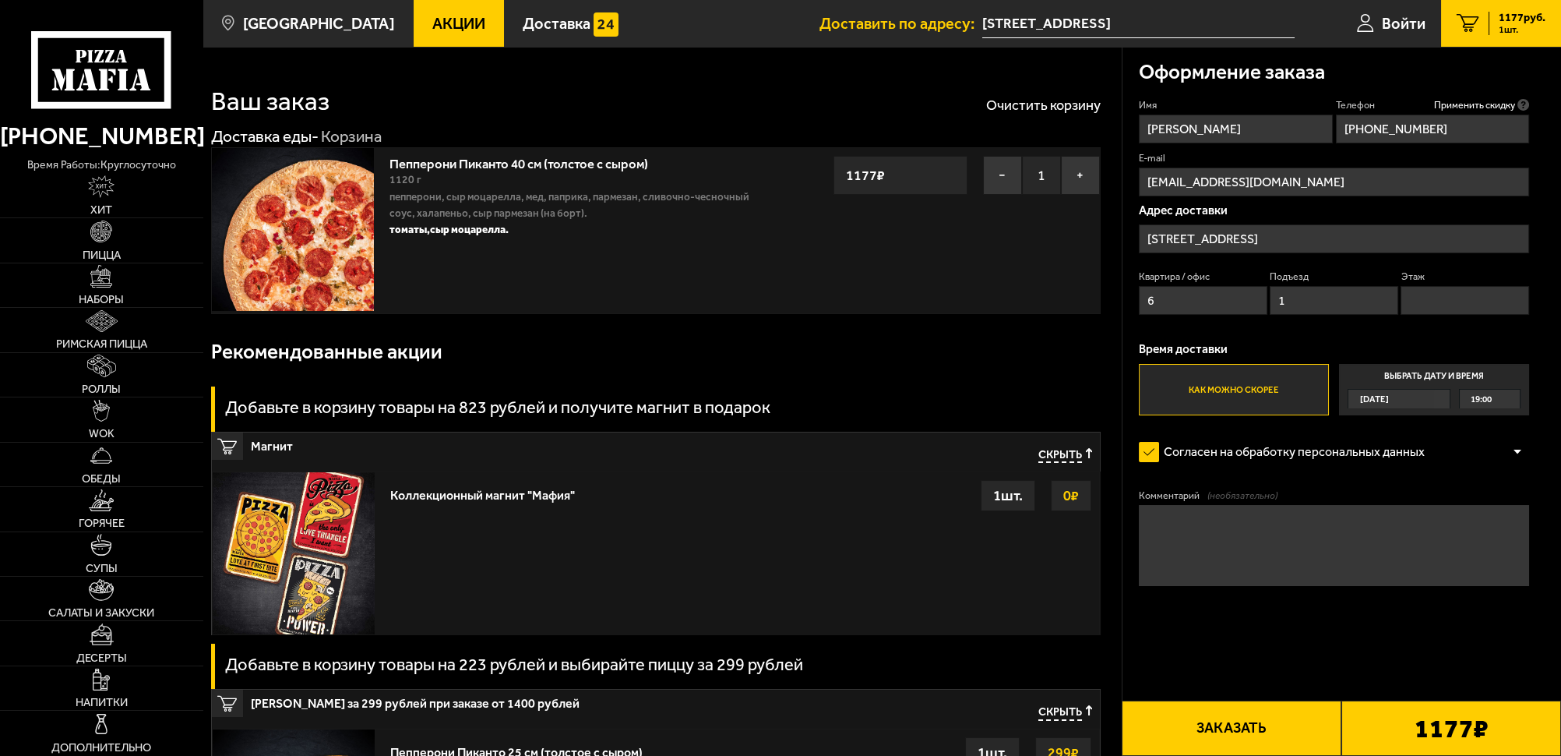
type input "2"
click at [1196, 397] on label "Как можно скорее" at bounding box center [1234, 390] width 190 height 52
click at [0, 0] on input "Как можно скорее" at bounding box center [0, 0] width 0 height 0
click at [1196, 728] on button "Заказать" at bounding box center [1232, 727] width 220 height 55
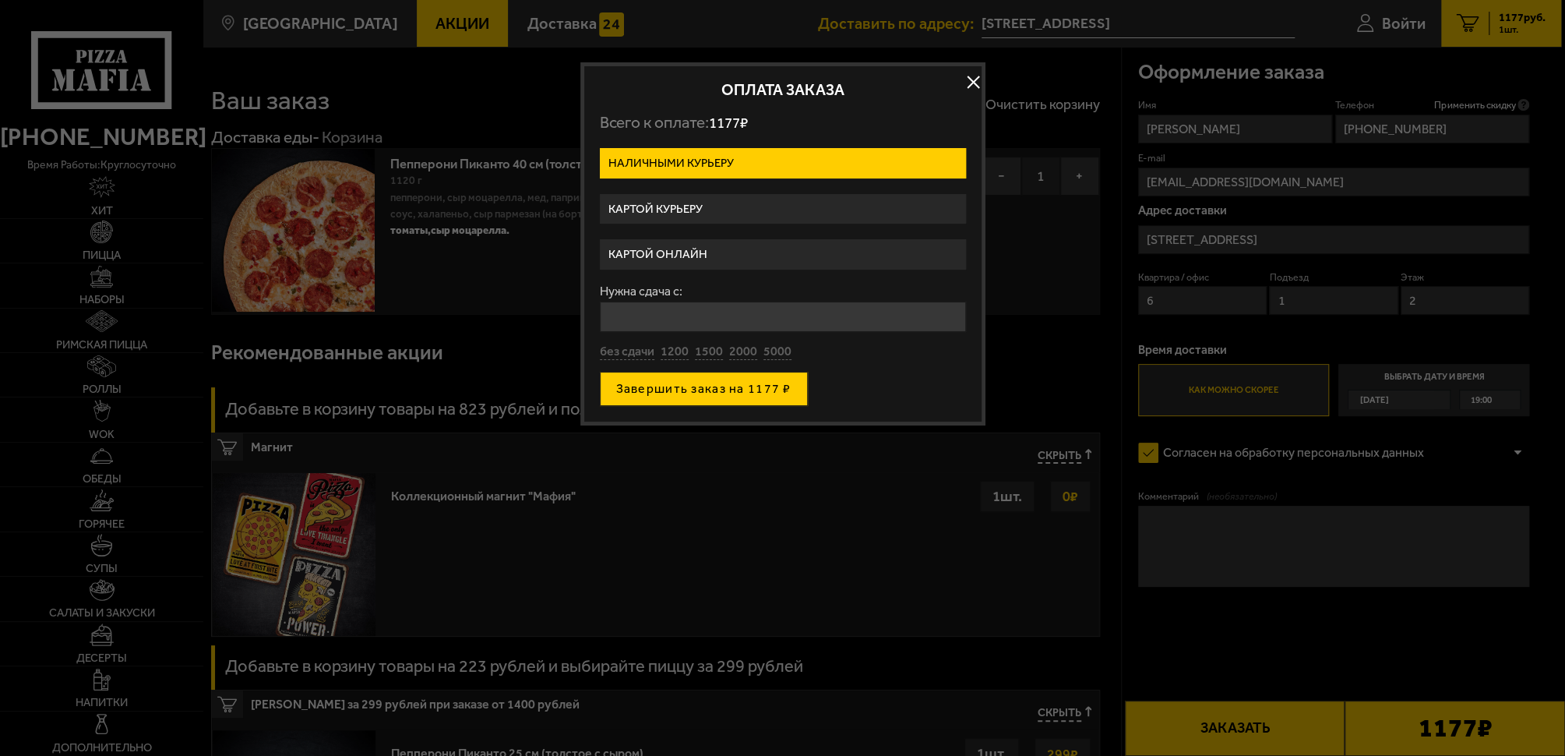
click at [727, 395] on button "Завершить заказ на 1177 ₽" at bounding box center [704, 389] width 208 height 34
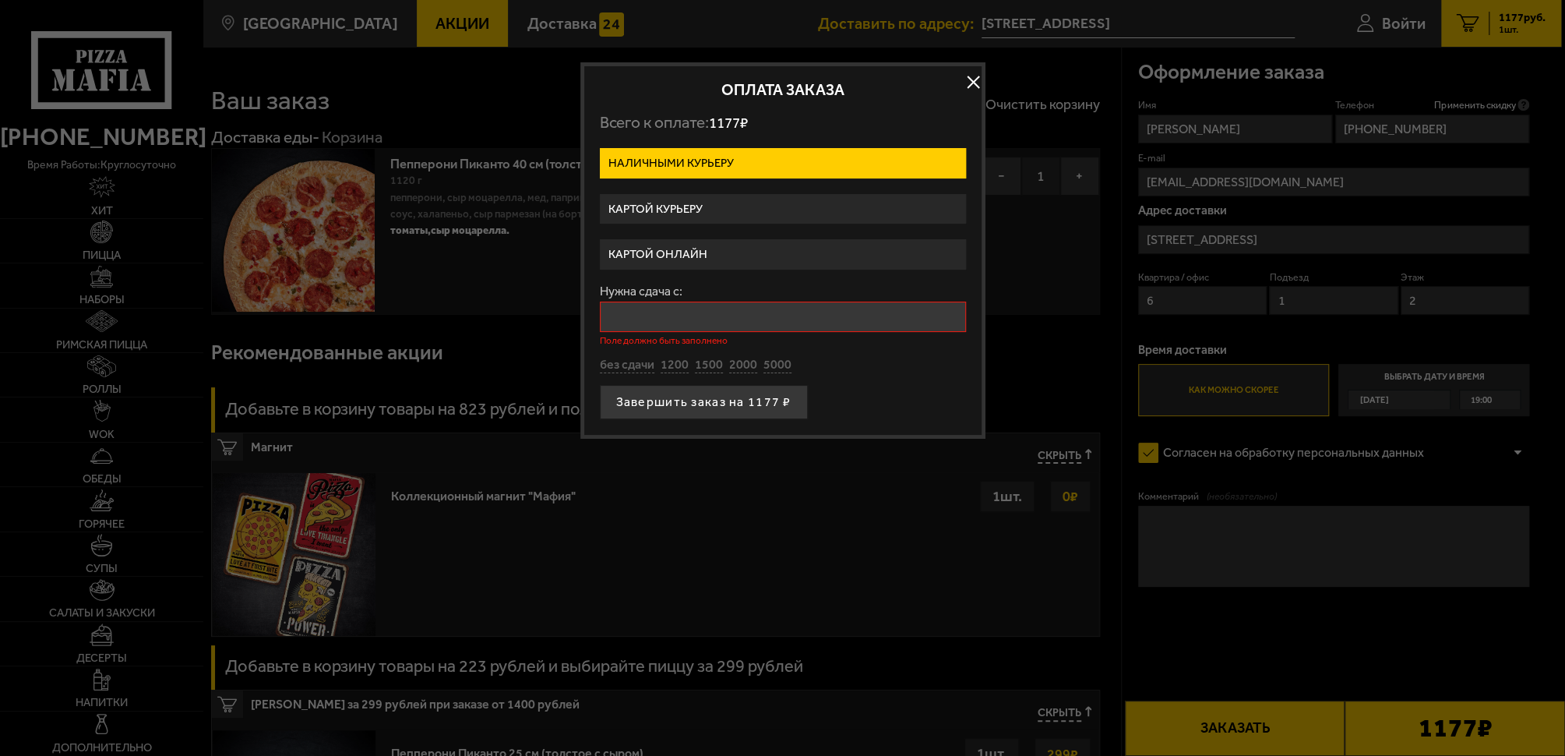
click at [717, 313] on input "Нужна сдача с:" at bounding box center [783, 316] width 366 height 30
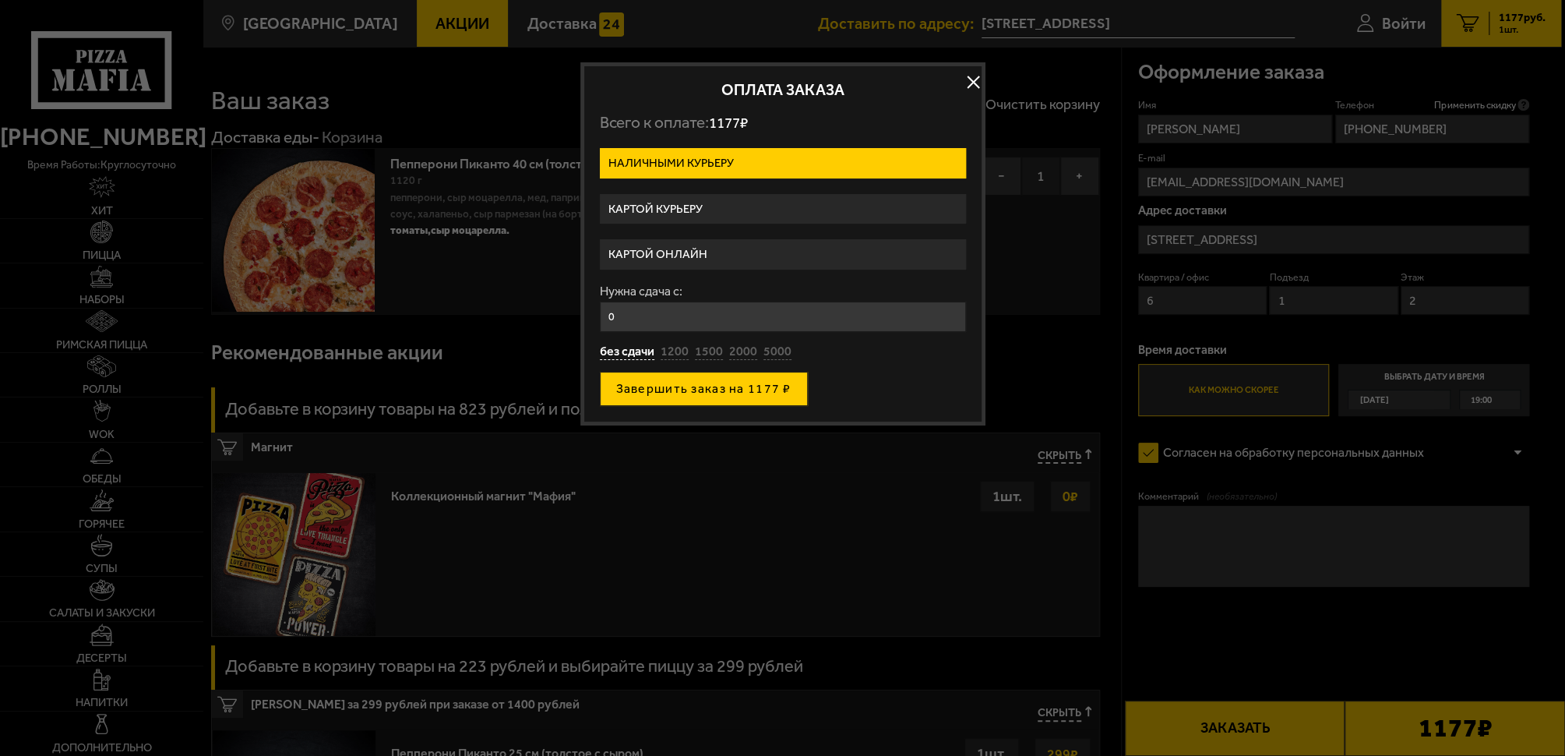
type input "0"
click at [738, 387] on button "Завершить заказ на 1177 ₽" at bounding box center [704, 389] width 208 height 34
